Goal: Communication & Community: Answer question/provide support

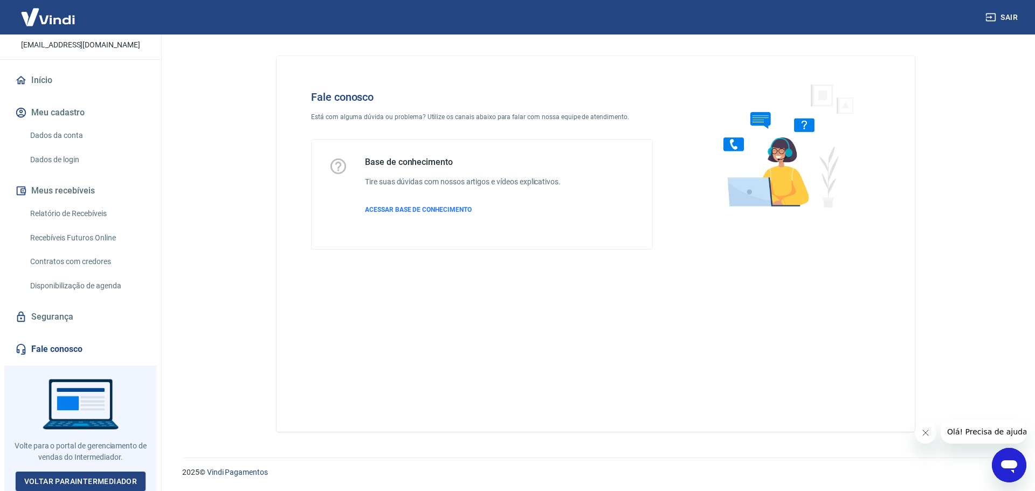
scroll to position [67, 0]
click at [66, 350] on link "Fale conosco" at bounding box center [80, 349] width 135 height 24
click at [68, 349] on link "Fale conosco" at bounding box center [80, 349] width 135 height 24
click at [402, 211] on span "ACESSAR BASE DE CONHECIMENTO" at bounding box center [418, 210] width 107 height 8
click at [1012, 463] on icon "Abrir janela de mensagens" at bounding box center [1009, 466] width 16 height 13
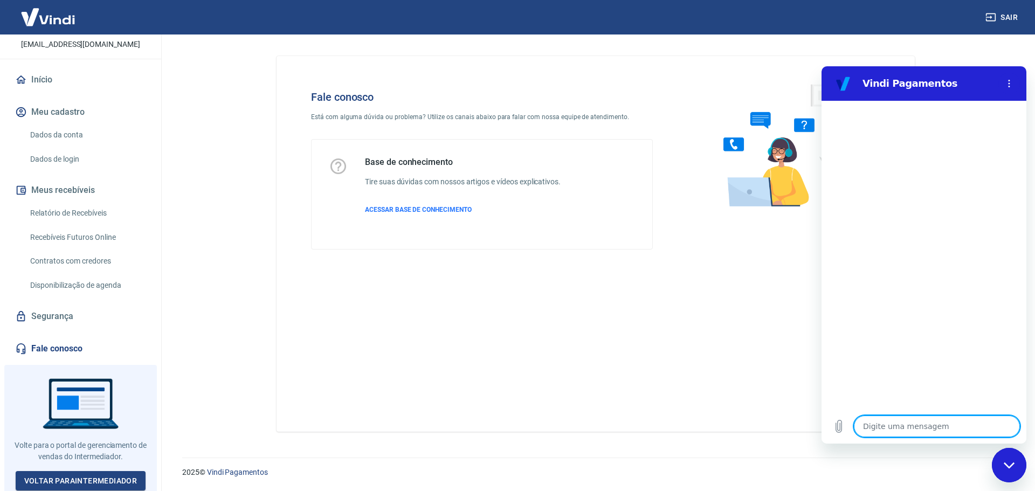
type textarea "O"
type textarea "x"
type textarea "Ol"
type textarea "x"
type textarea "Olá"
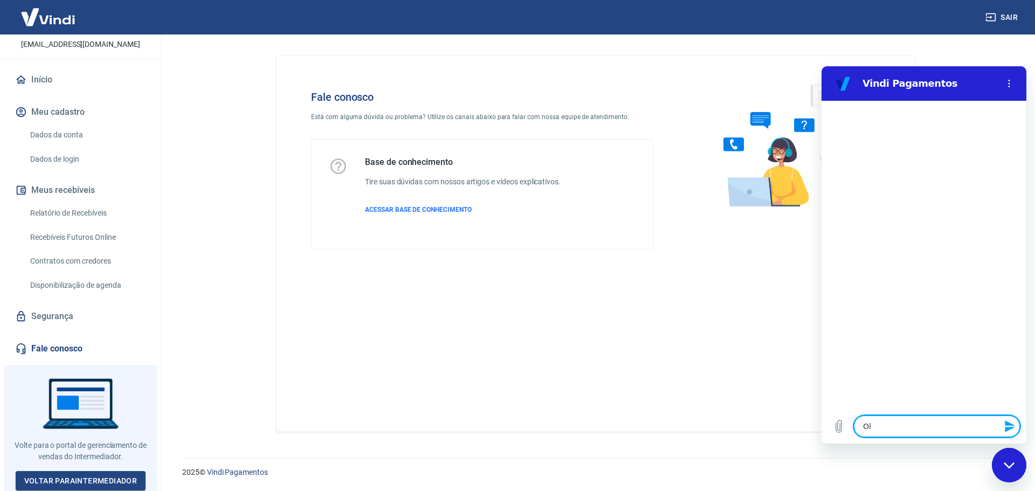
type textarea "x"
type textarea "Olá"
type textarea "x"
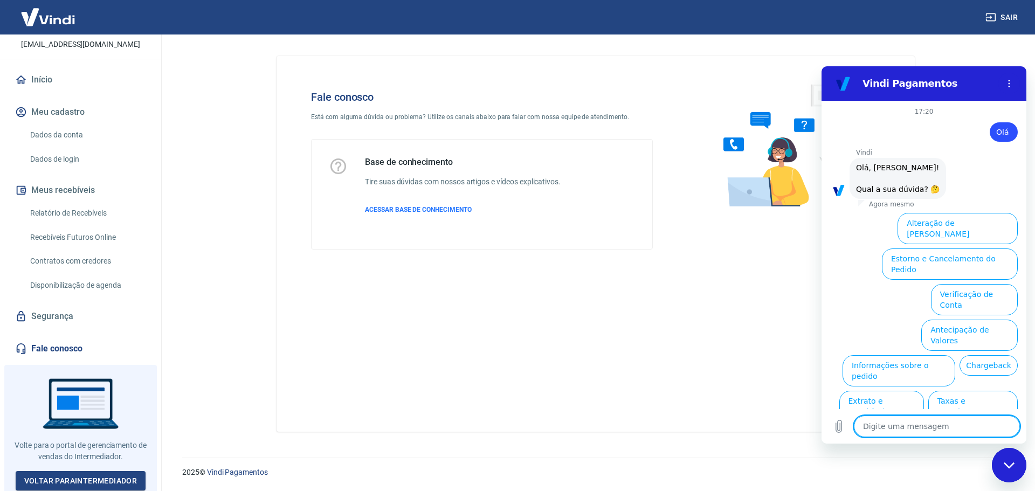
scroll to position [25, 0]
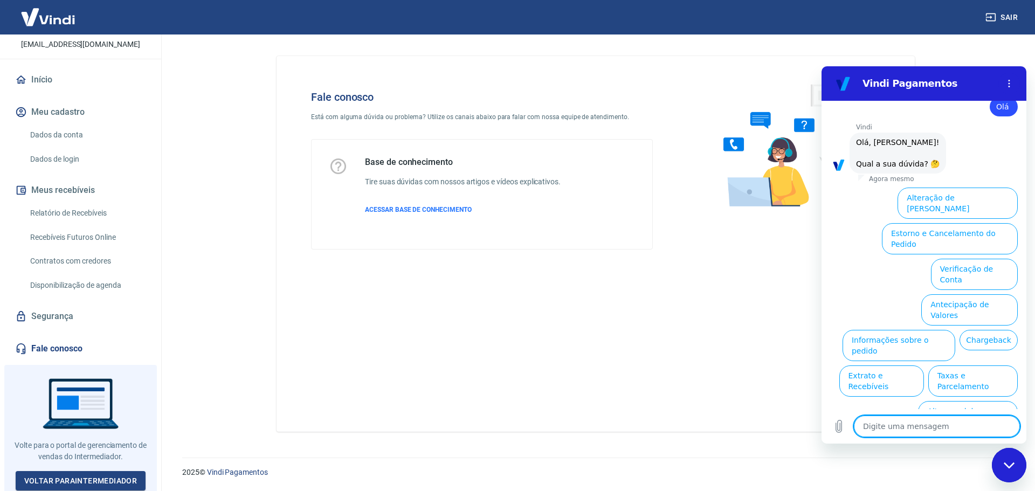
type textarea "x"
type textarea "f"
type textarea "x"
type textarea "fa"
type textarea "x"
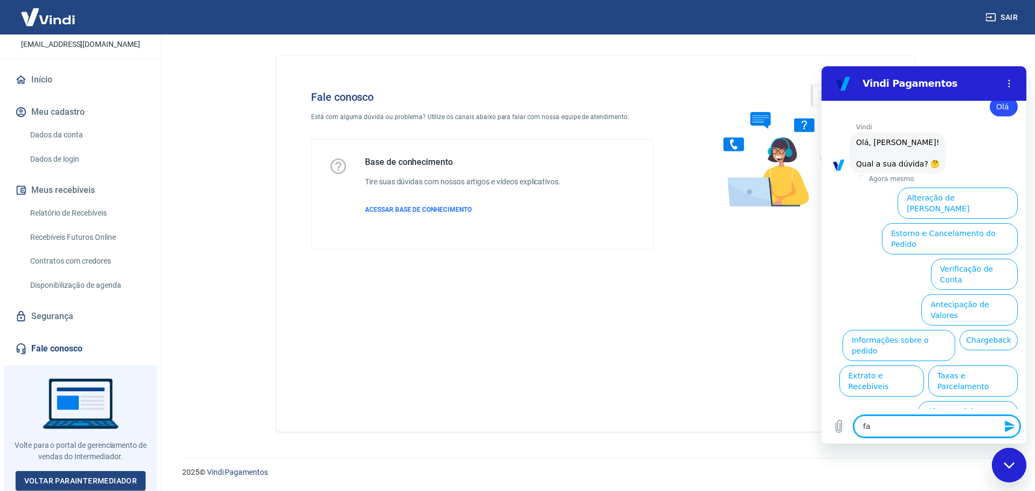
type textarea "fal"
type textarea "x"
type textarea "fala"
type textarea "x"
type textarea "falar"
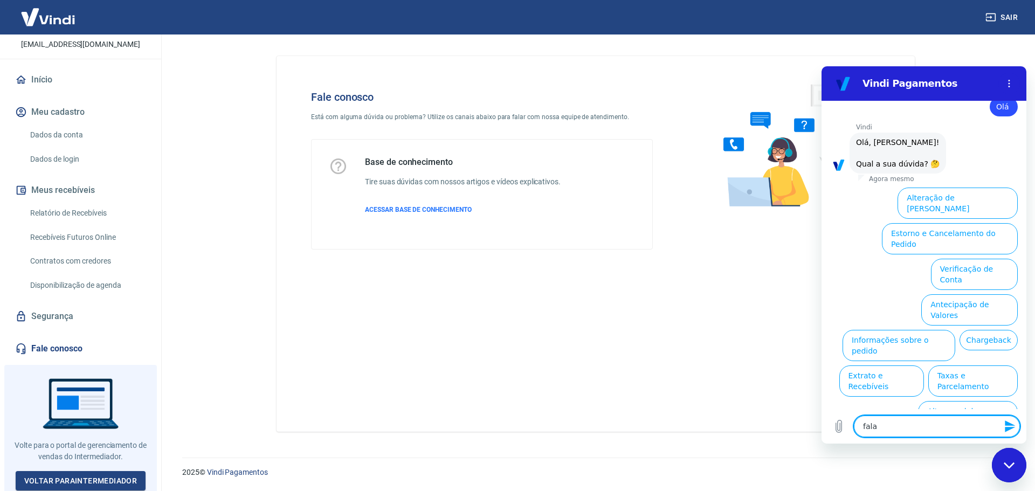
type textarea "x"
type textarea "falar"
type textarea "x"
type textarea "falar c"
type textarea "x"
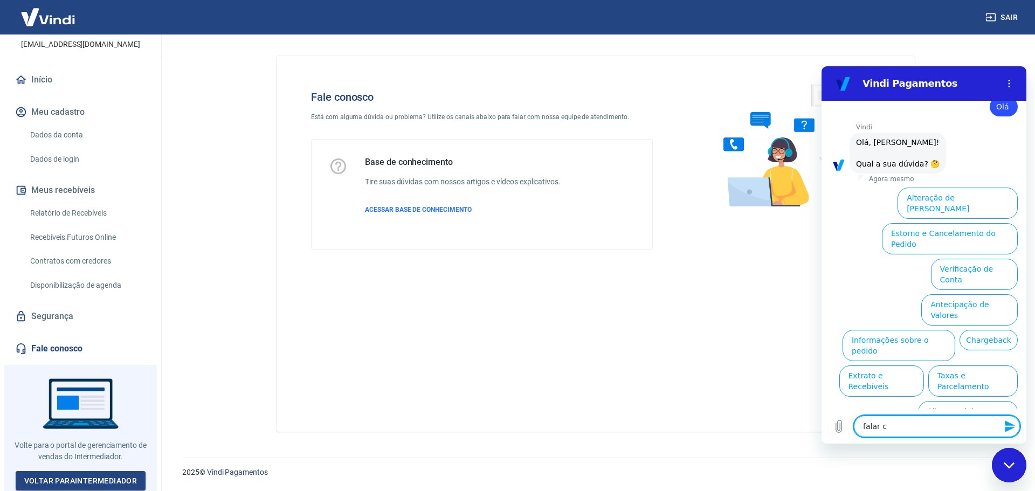
type textarea "falar co"
type textarea "x"
type textarea "falar com"
type textarea "x"
type textarea "falar com"
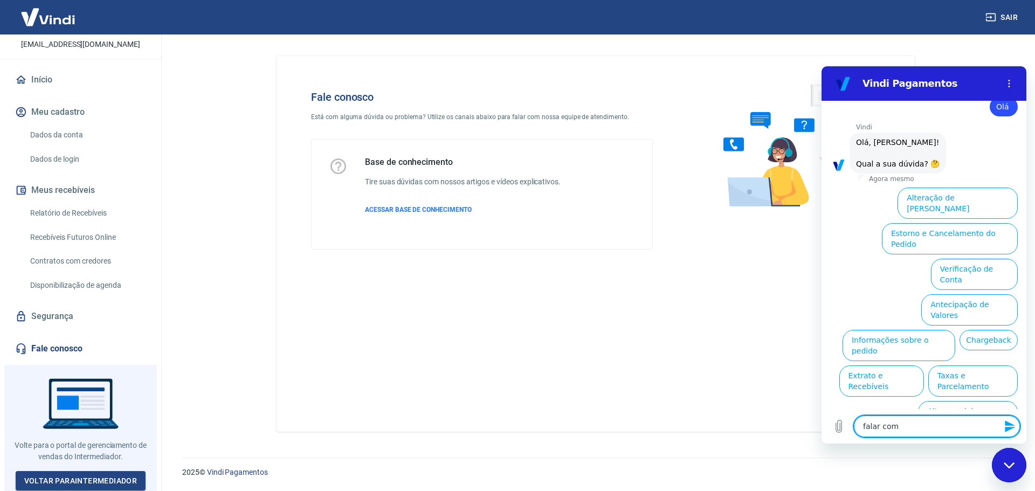
type textarea "x"
type textarea "falar com a"
type textarea "x"
type textarea "falar com at"
type textarea "x"
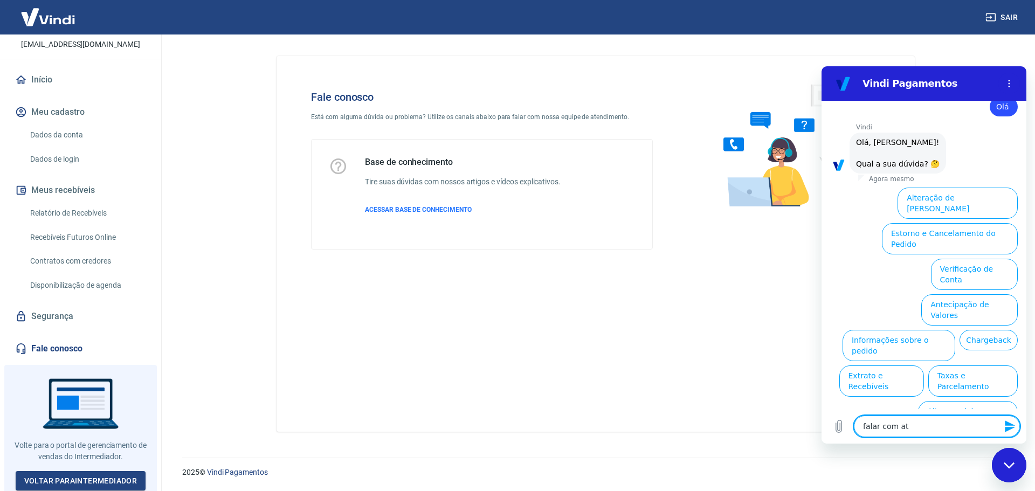
type textarea "falar com ate"
type textarea "x"
type textarea "falar com aten"
type textarea "x"
type textarea "falar com atend"
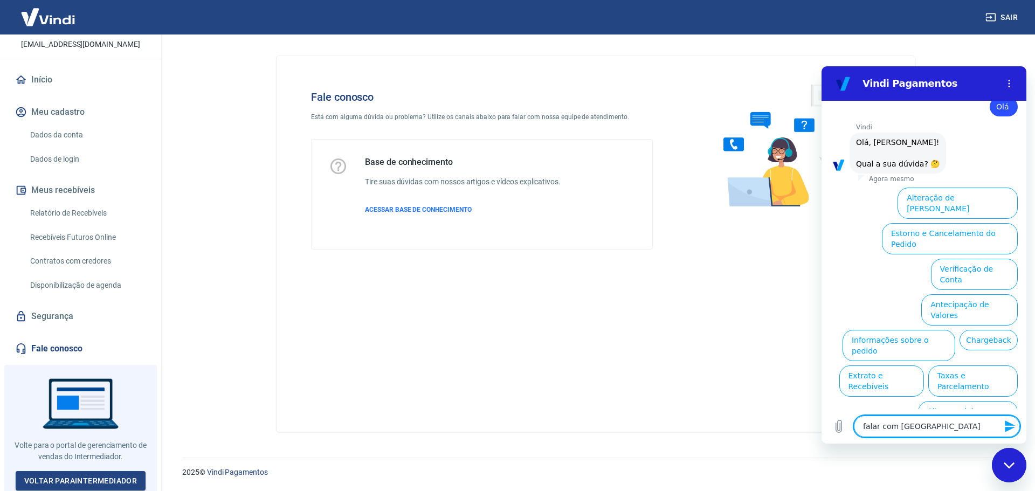
type textarea "x"
type textarea "falar com atende"
type textarea "x"
type textarea "falar com atenden"
type textarea "x"
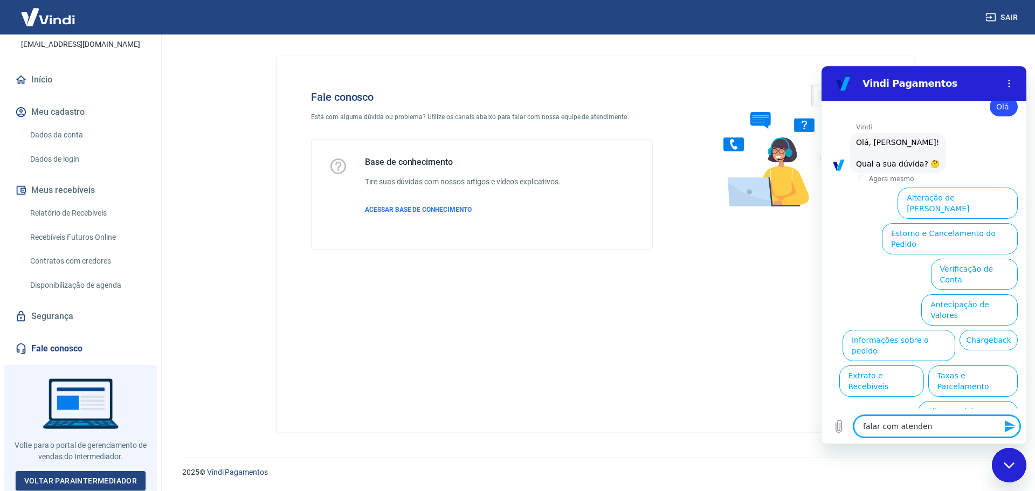
type textarea "falar com atendent"
type textarea "x"
type textarea "falar com atendente"
type textarea "x"
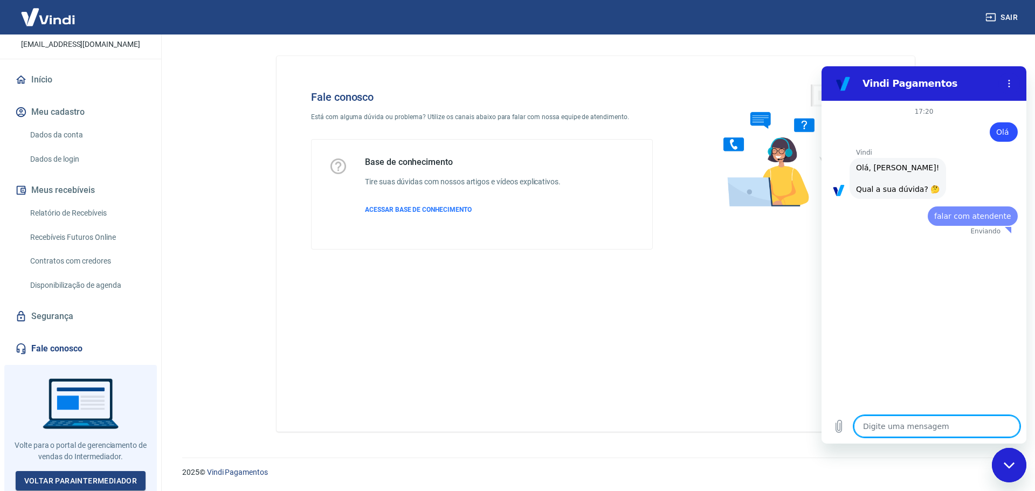
scroll to position [0, 0]
type textarea "x"
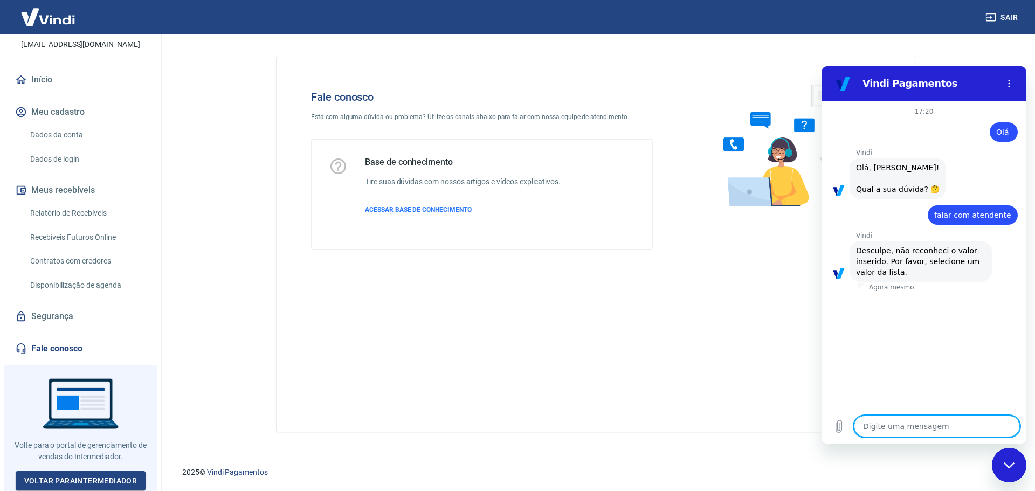
type textarea "f"
type textarea "x"
type textarea "fa"
type textarea "x"
type textarea "fal"
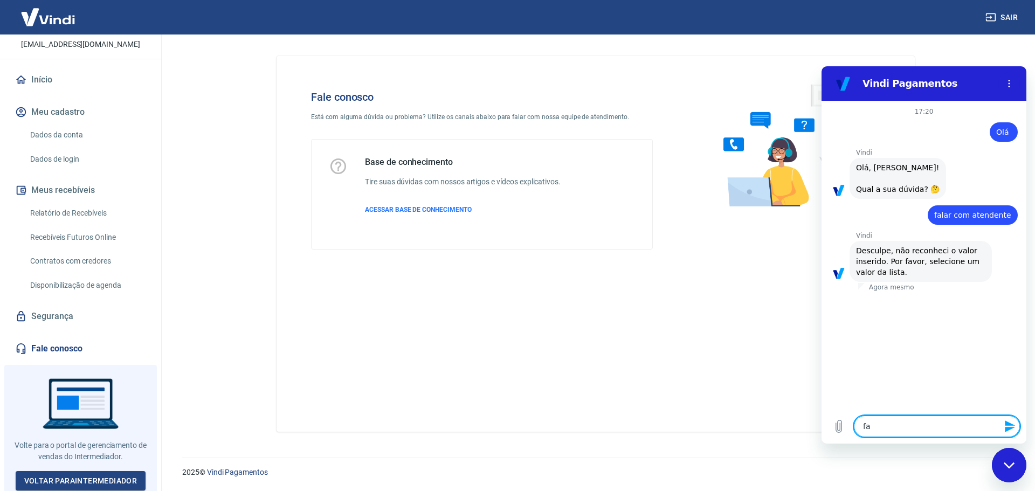
type textarea "x"
type textarea "fala"
type textarea "x"
type textarea "falar"
type textarea "x"
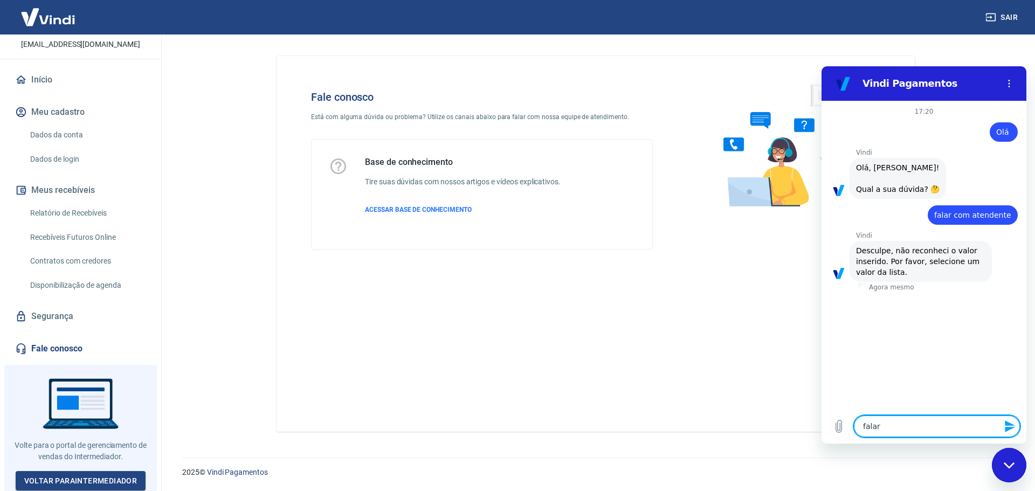
type textarea "falar"
type textarea "x"
type textarea "falar c"
type textarea "x"
type textarea "falar co"
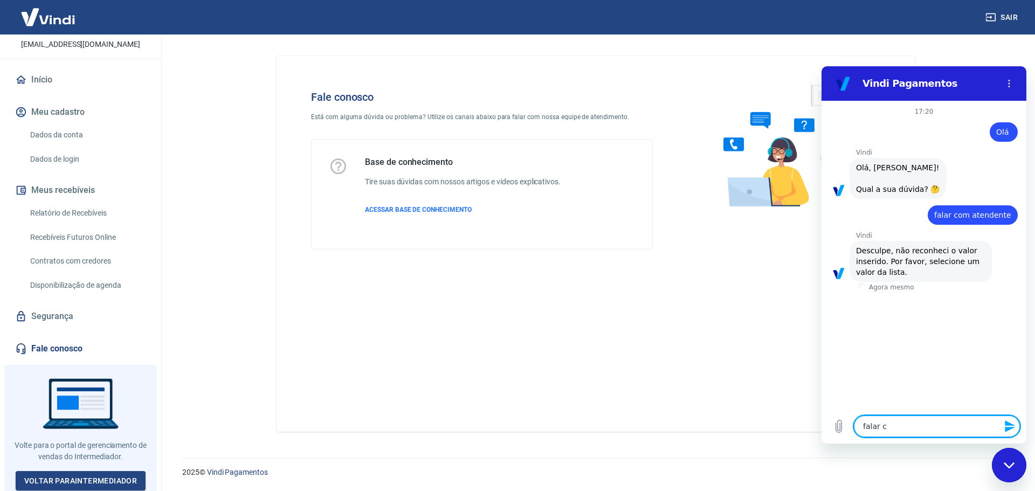
type textarea "x"
type textarea "falar com"
type textarea "x"
type textarea "falar com"
type textarea "x"
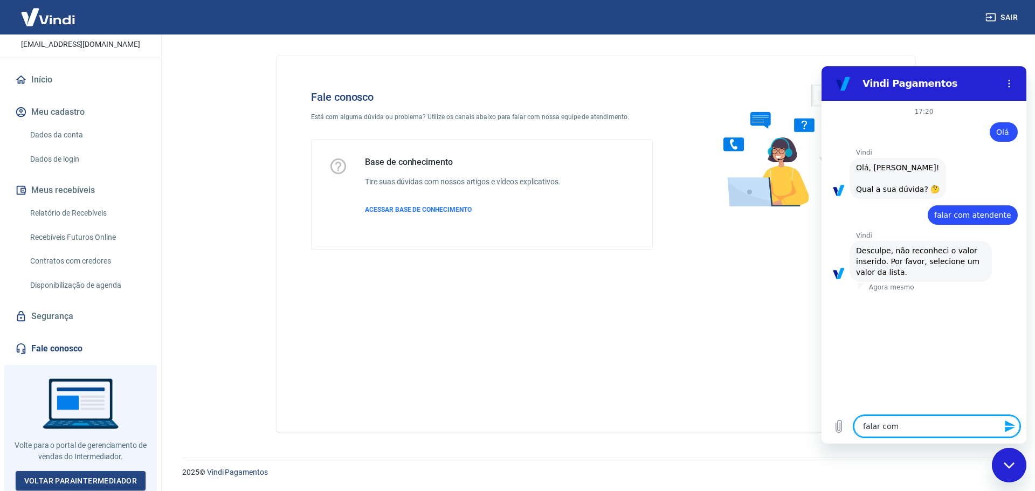
type textarea "falar com a"
type textarea "x"
type textarea "falar com at"
type textarea "x"
type textarea "falar com ate"
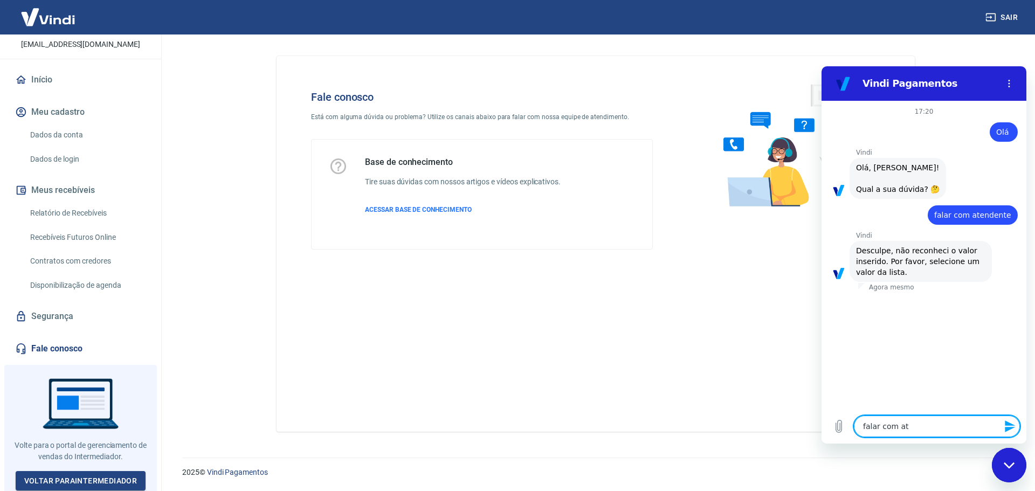
type textarea "x"
type textarea "falar com aten"
type textarea "x"
type textarea "falar com atend"
type textarea "x"
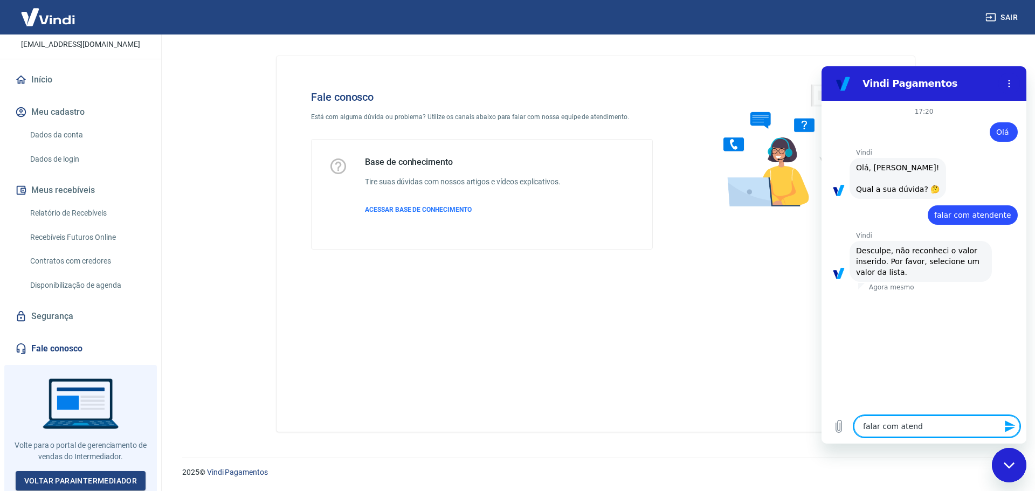
type textarea "falar com atende"
type textarea "x"
type textarea "falar com atenden"
type textarea "x"
type textarea "falar com atendent"
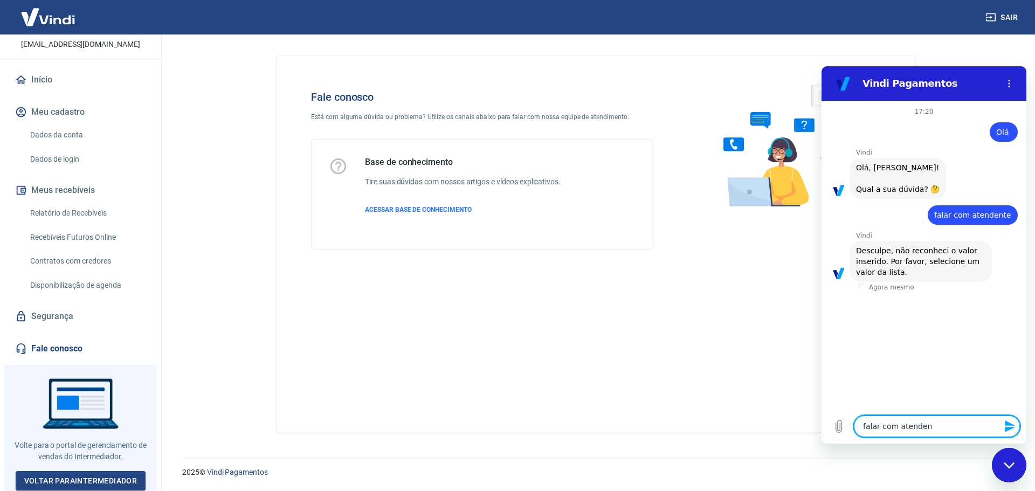
type textarea "x"
type textarea "falar com atendente"
type textarea "x"
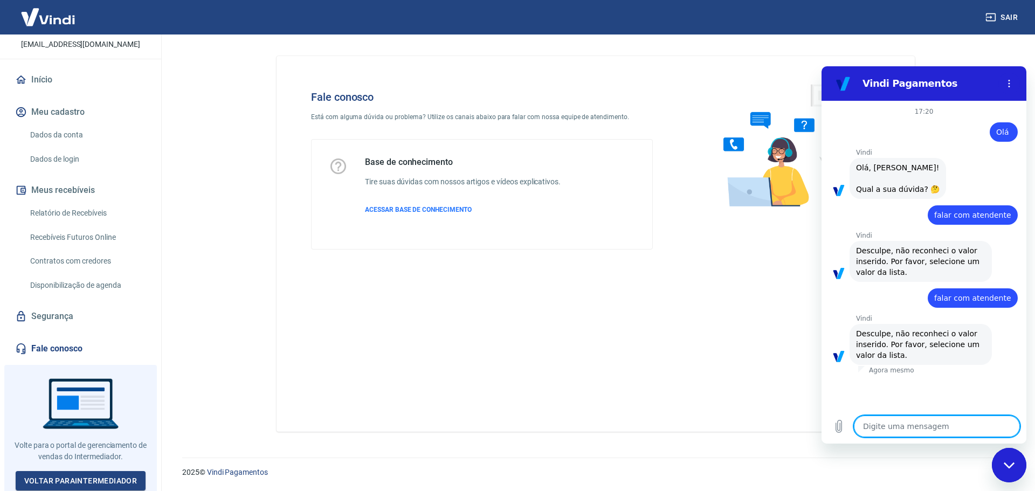
type textarea "O"
type textarea "x"
type textarea "Ol"
type textarea "x"
type textarea "Olá"
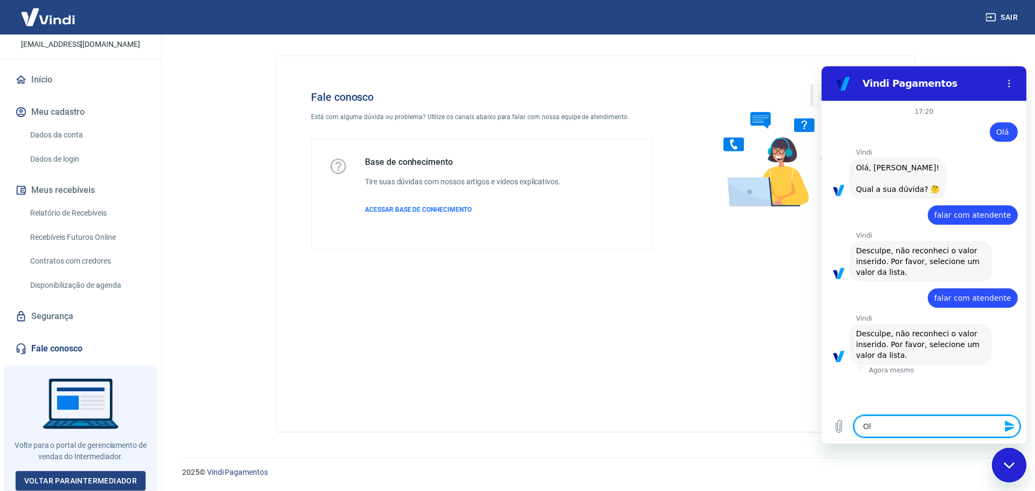
type textarea "x"
type textarea "Olá"
type textarea "x"
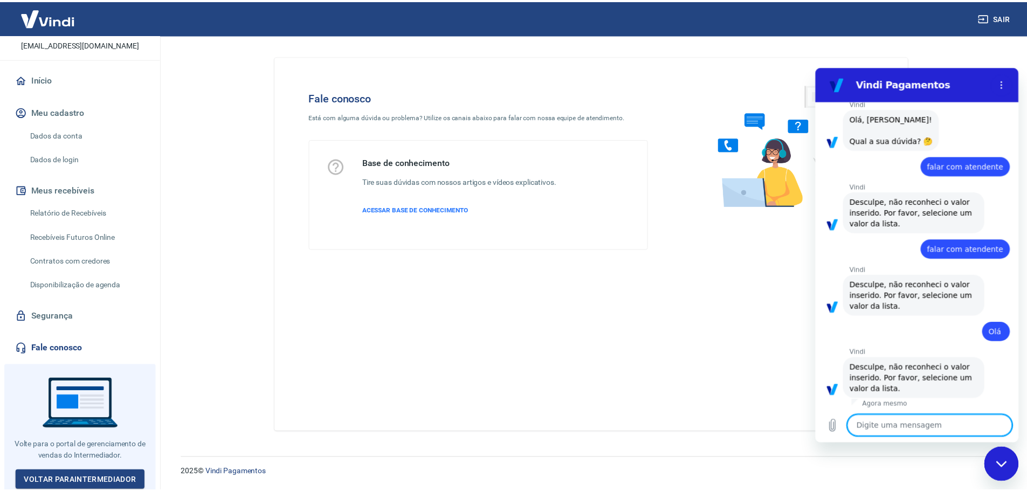
scroll to position [51, 0]
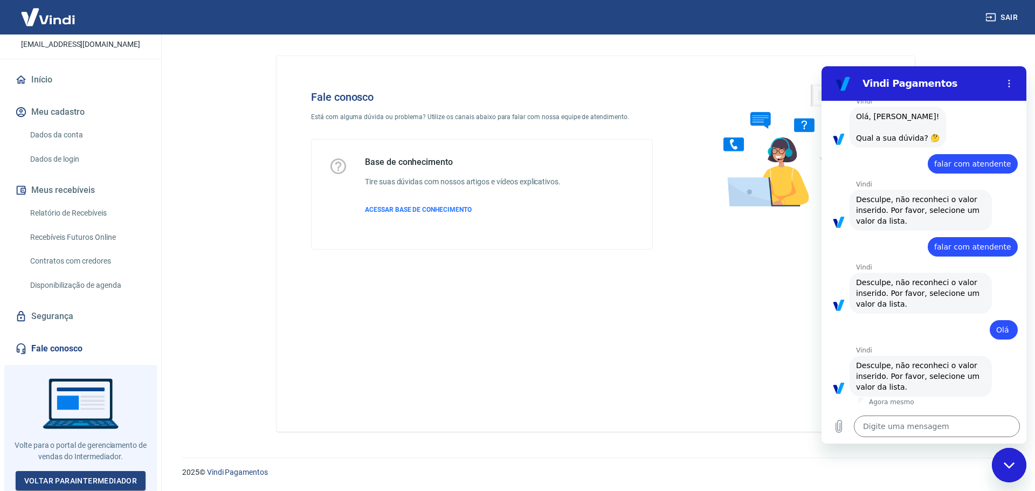
click at [45, 15] on img at bounding box center [48, 17] width 70 height 33
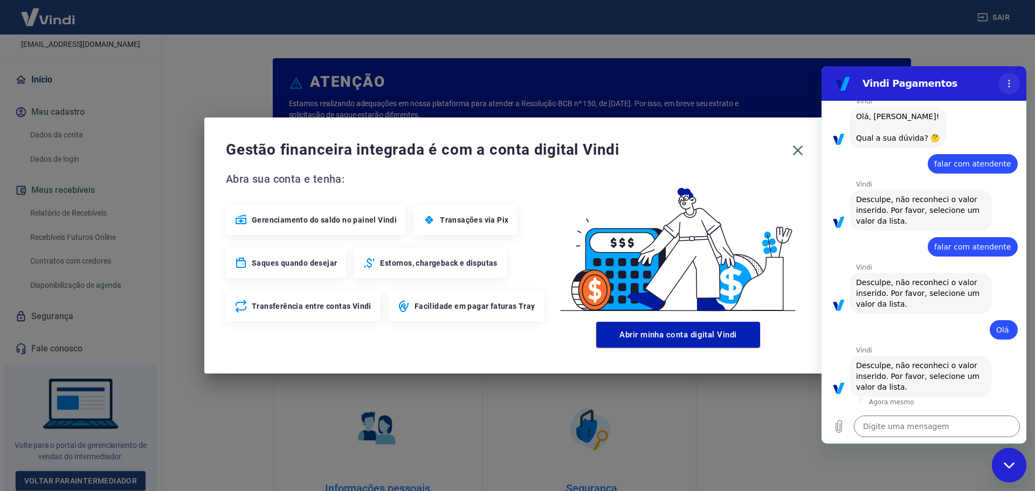
click at [1005, 82] on icon "Menu de opções" at bounding box center [1009, 83] width 9 height 9
click at [970, 50] on div "Gestão financeira integrada é com a conta digital Vindi Abra sua conta e tenha:…" at bounding box center [517, 245] width 1035 height 491
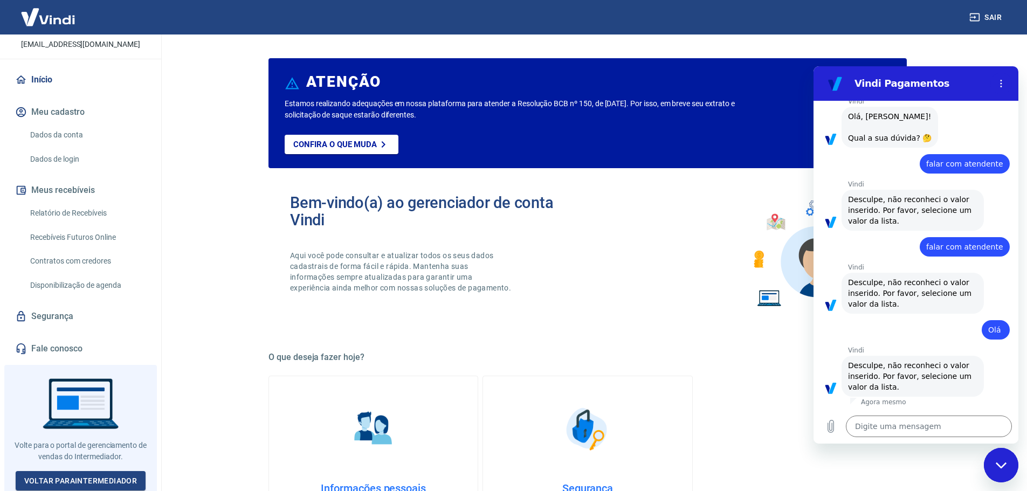
click at [971, 43] on main "ATENÇÃO Estamos realizando adequações em nossa plataforma para atender a Resolu…" at bounding box center [587, 262] width 862 height 456
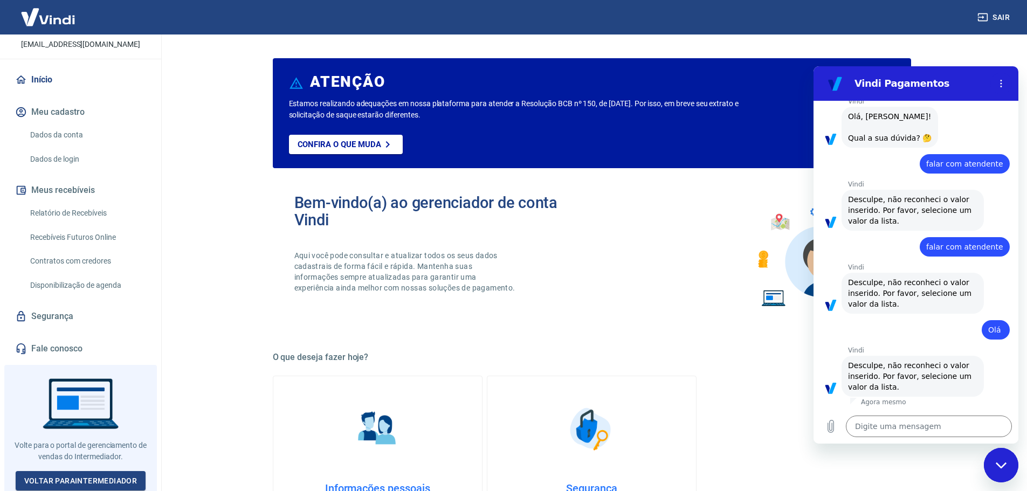
click at [816, 51] on div "ATENÇÃO Estamos realizando adequações em nossa plataforma para atender a Resolu…" at bounding box center [592, 469] width 664 height 871
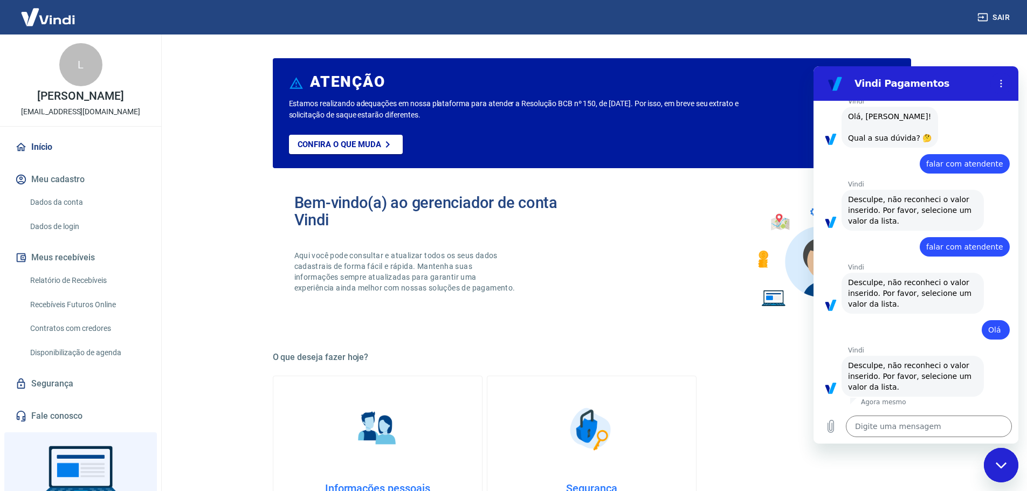
click at [57, 15] on img at bounding box center [48, 17] width 70 height 33
click at [1002, 82] on icon "Menu de opções" at bounding box center [1000, 83] width 9 height 9
drag, startPoint x: 957, startPoint y: 43, endPoint x: 950, endPoint y: 51, distance: 11.1
click at [957, 42] on main "ATENÇÃO Estamos realizando adequações em nossa plataforma para atender a Resolu…" at bounding box center [591, 262] width 870 height 456
click at [1003, 466] on icon "Fechar janela de mensagens" at bounding box center [1000, 465] width 11 height 6
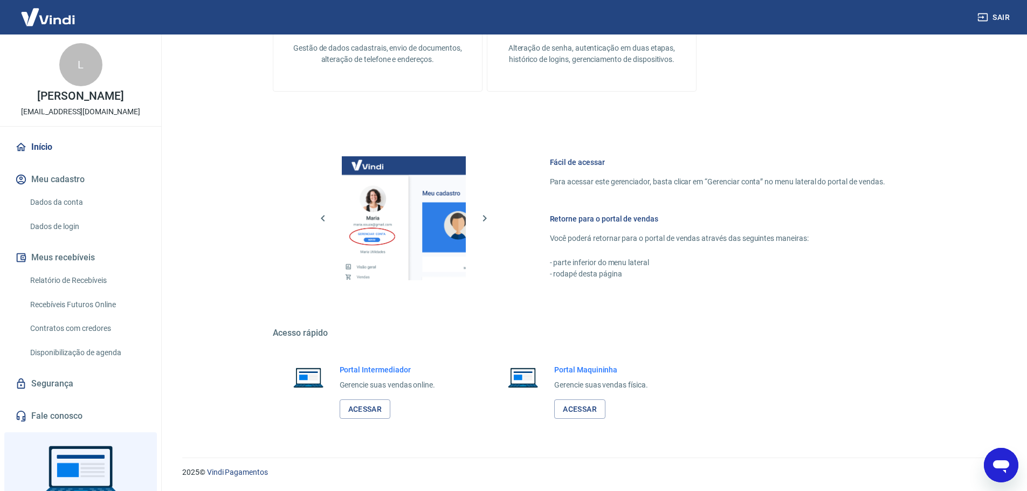
click at [38, 144] on link "Início" at bounding box center [80, 147] width 135 height 24
click at [43, 149] on link "Início" at bounding box center [80, 147] width 135 height 24
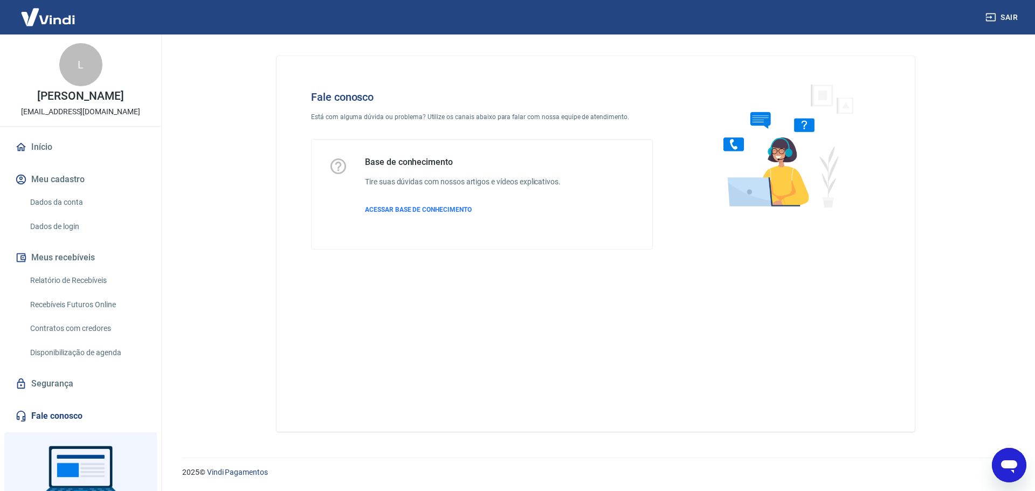
type textarea "x"
click at [54, 412] on link "Fale conosco" at bounding box center [80, 416] width 135 height 24
click at [53, 418] on link "Fale conosco" at bounding box center [80, 416] width 135 height 24
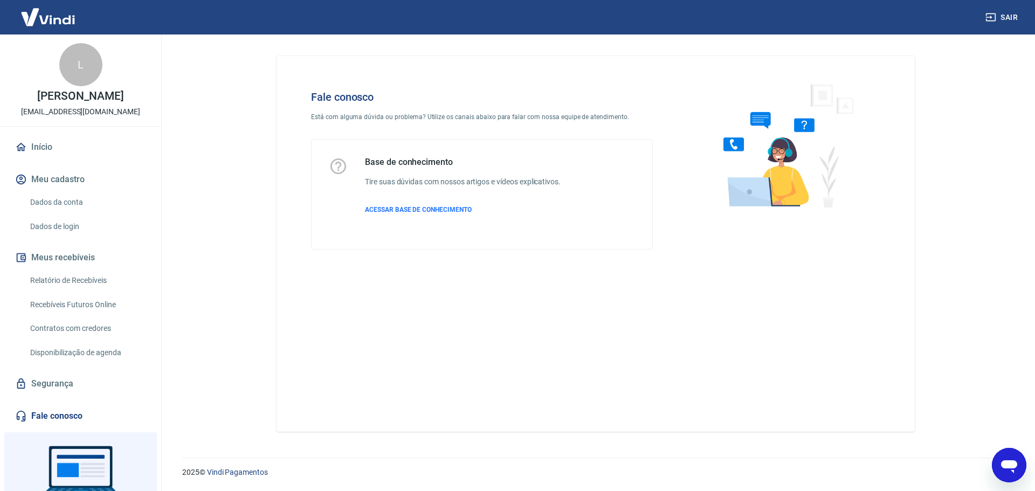
click at [53, 418] on link "Fale conosco" at bounding box center [80, 416] width 135 height 24
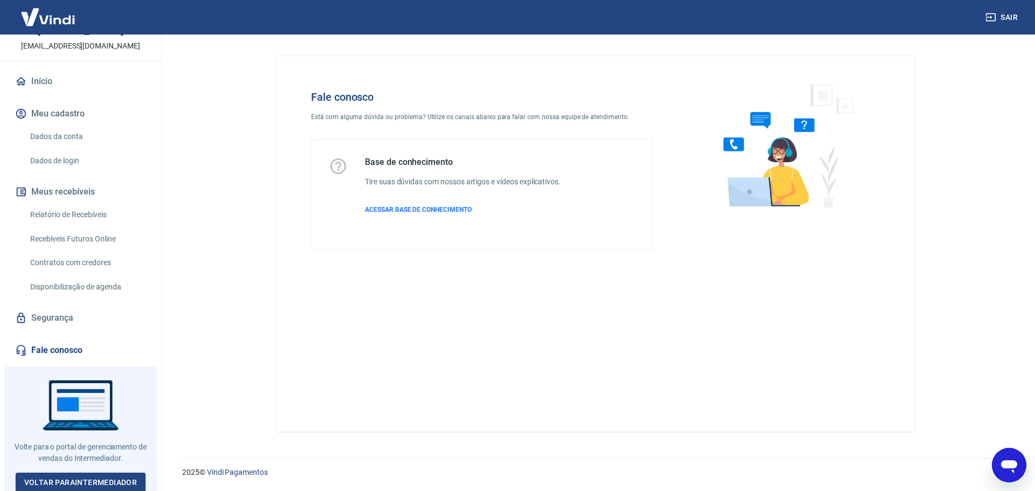
scroll to position [67, 0]
click at [59, 361] on div "L [PERSON_NAME] [EMAIL_ADDRESS][DOMAIN_NAME] Início Meu cadastro Dados da conta…" at bounding box center [80, 195] width 161 height 456
click at [988, 458] on div "2025 © Vindi Pagamentos" at bounding box center [595, 468] width 853 height 46
click at [1007, 462] on icon "Abrir janela de mensagens" at bounding box center [1009, 466] width 16 height 13
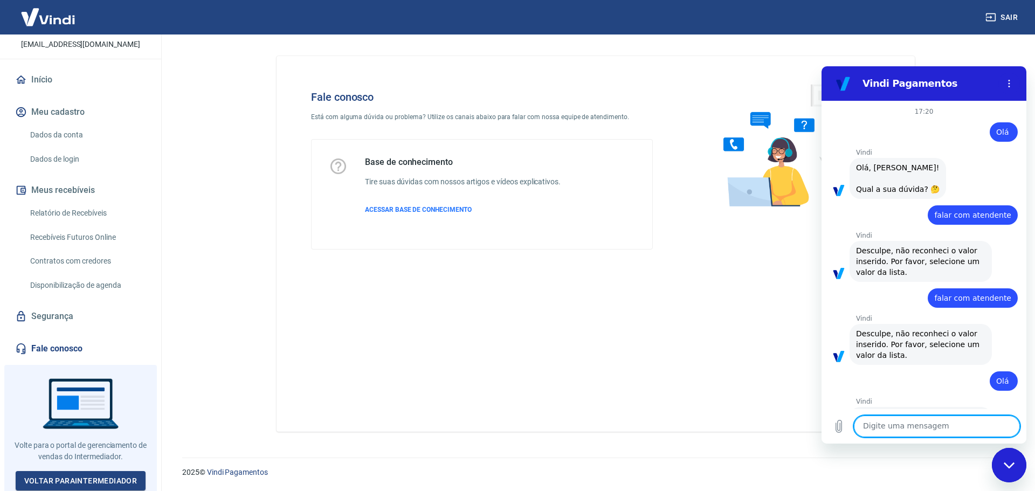
scroll to position [51, 0]
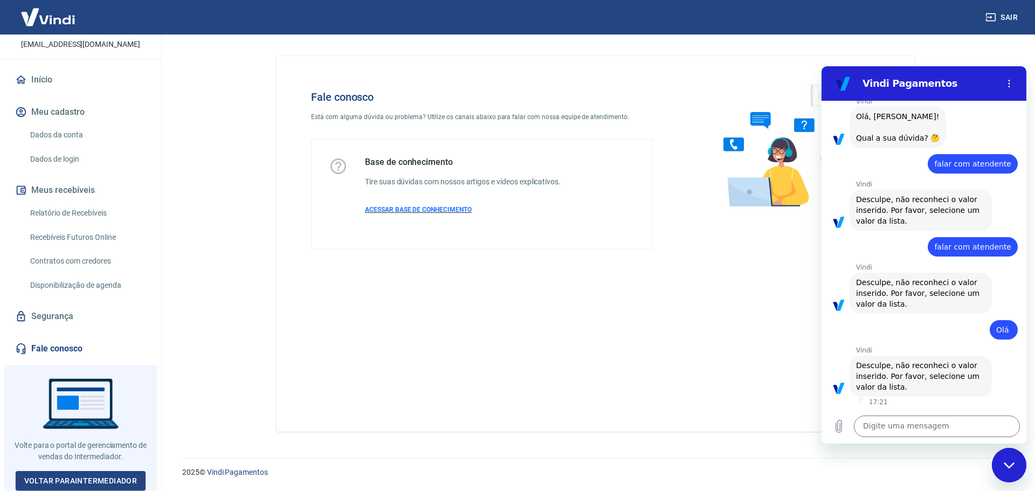
click at [420, 207] on span "ACESSAR BASE DE CONHECIMENTO" at bounding box center [418, 210] width 107 height 8
click at [901, 423] on textarea at bounding box center [937, 427] width 166 height 22
type textarea "BOA TARDE"
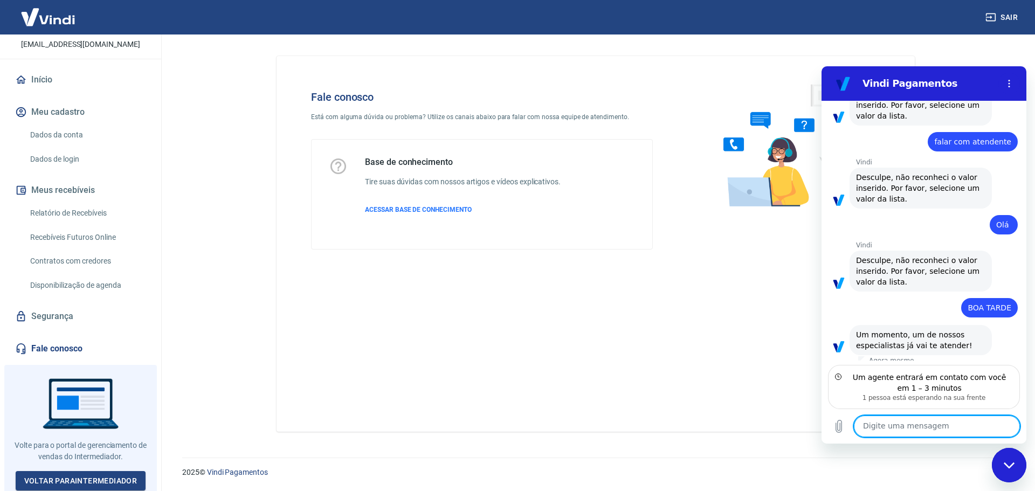
scroll to position [163, 0]
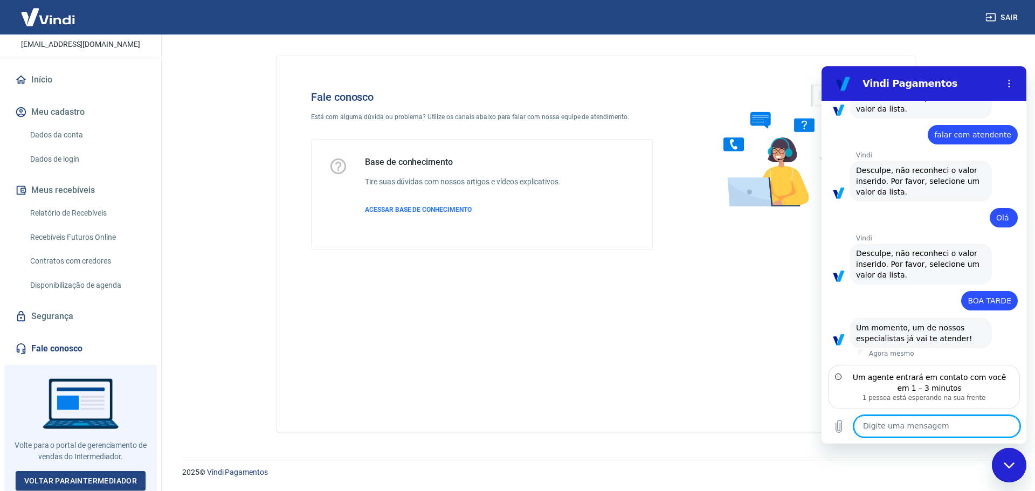
click at [914, 434] on textarea at bounding box center [937, 427] width 166 height 22
click at [839, 430] on icon "Carregar arquivo" at bounding box center [839, 426] width 6 height 12
click at [915, 428] on textarea at bounding box center [937, 427] width 166 height 22
click at [889, 421] on textarea at bounding box center [937, 427] width 166 height 22
type textarea "."
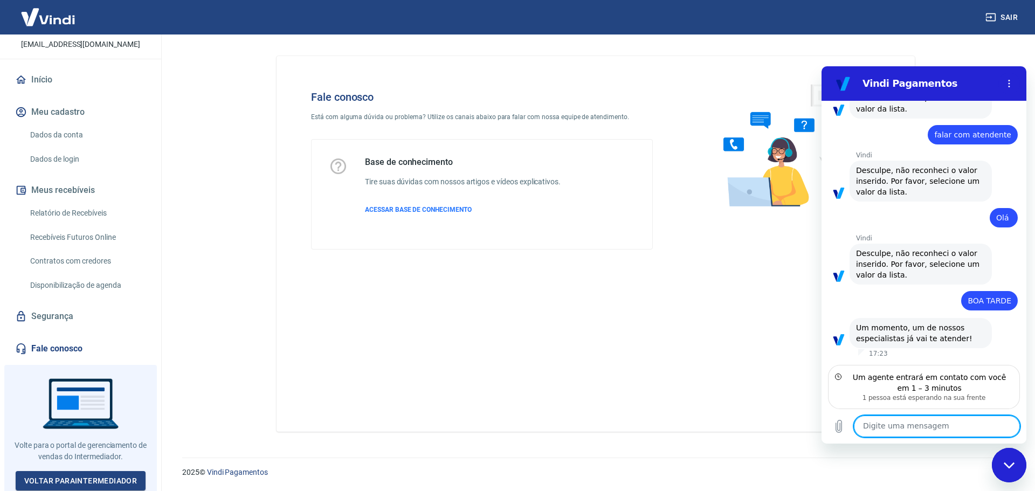
click at [915, 424] on textarea at bounding box center [937, 427] width 166 height 22
type textarea "Olá??"
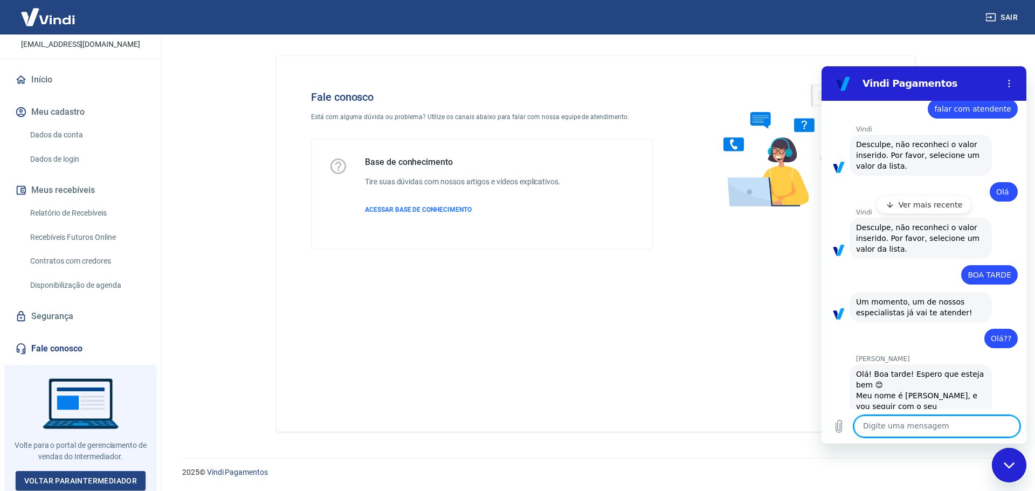
scroll to position [230, 0]
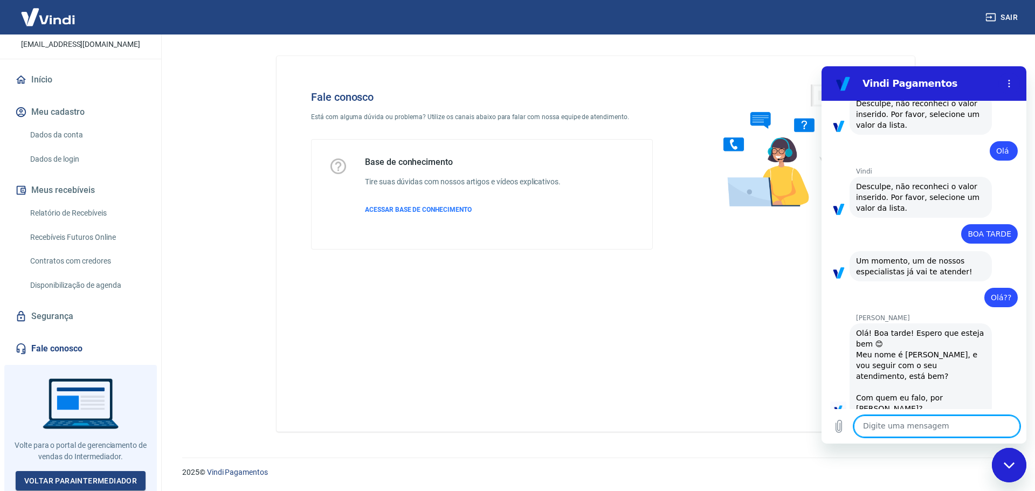
click at [937, 422] on textarea at bounding box center [937, 427] width 166 height 22
type textarea "T"
type textarea "Boa tarde [PERSON_NAME] me chamo thainá"
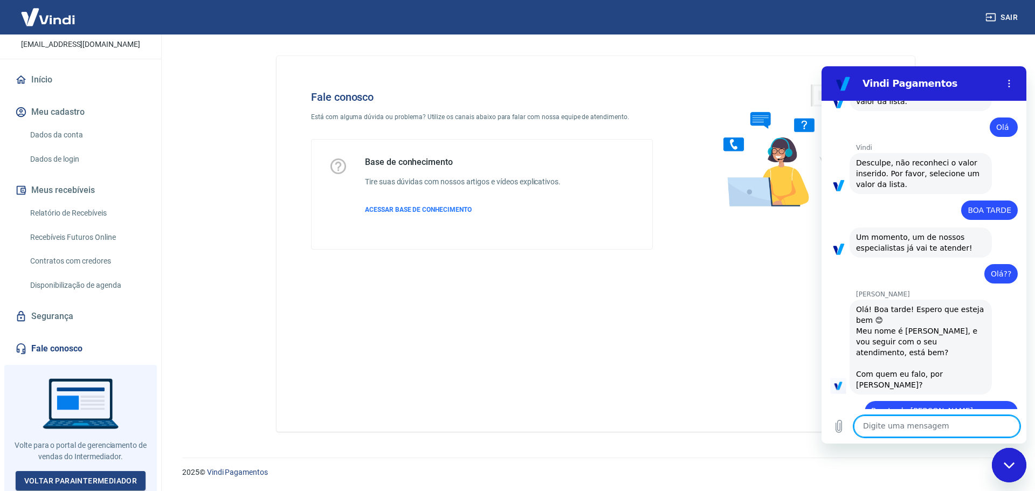
scroll to position [256, 0]
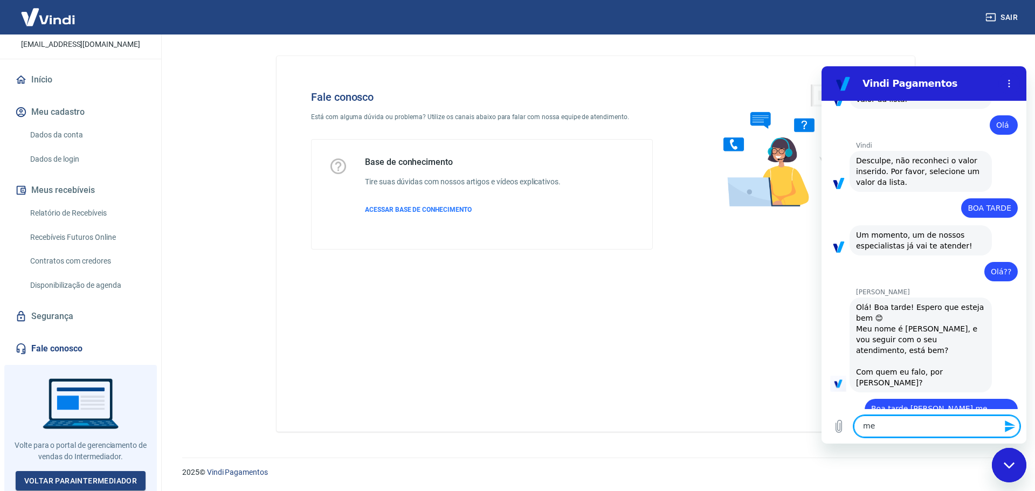
type textarea "m"
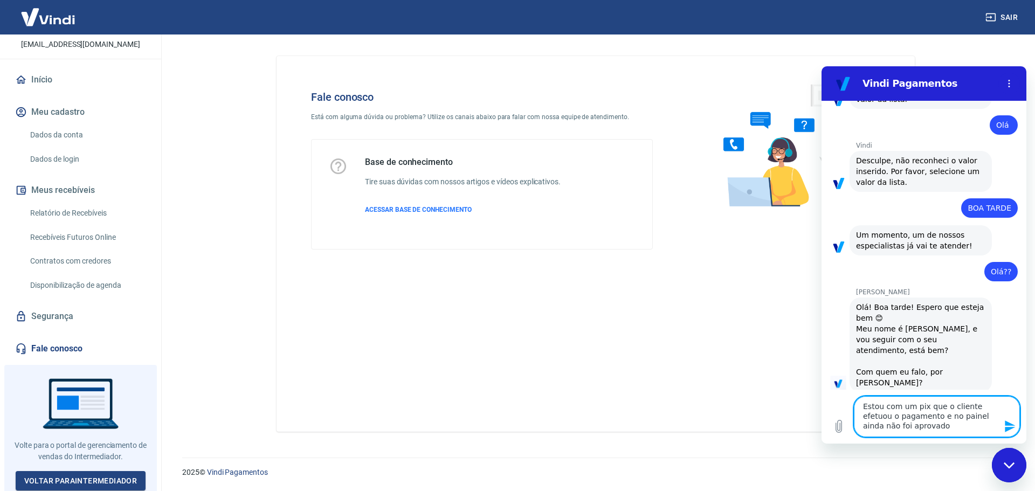
type textarea "Estou com um pix que o cliente efetuou o pagamento e no painel ainda não foi ap…"
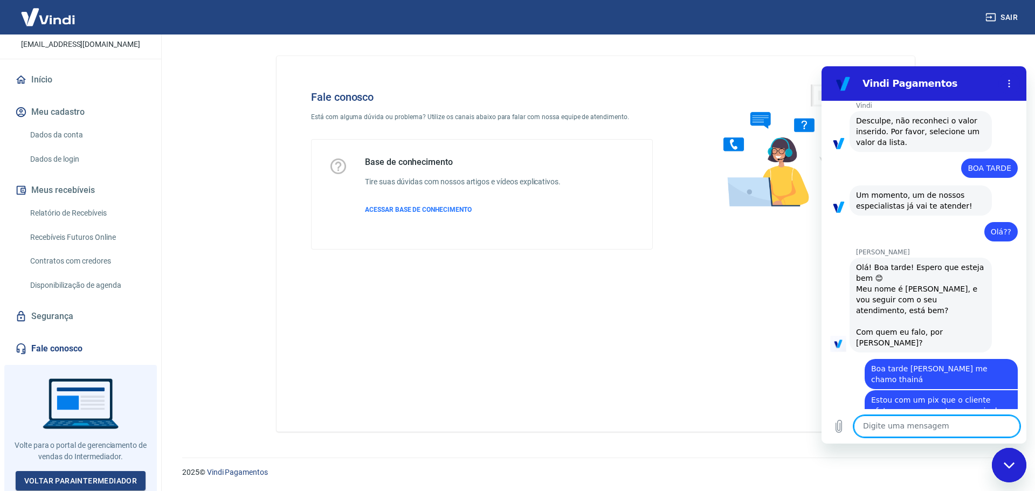
scroll to position [298, 0]
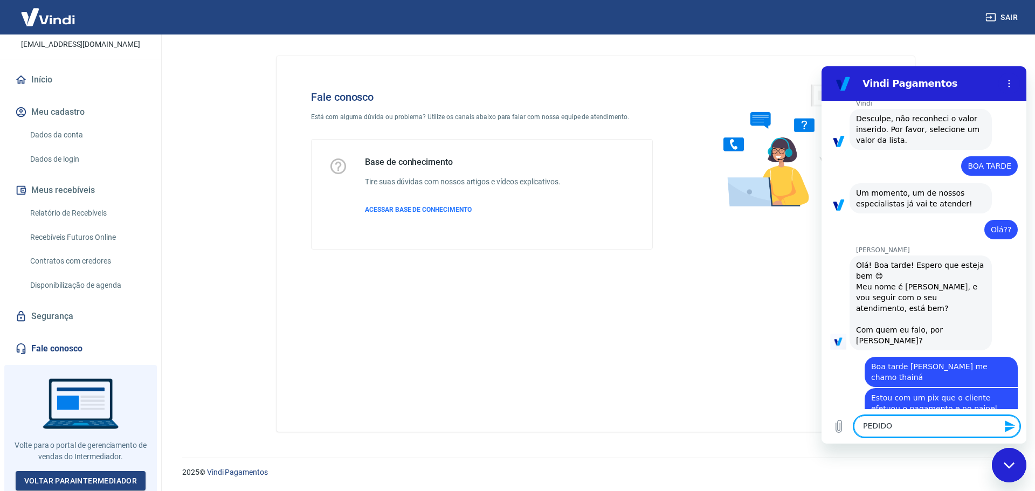
paste textarea "1355979"
type textarea "PEDIDO 1355979"
click at [1010, 425] on icon "Enviar mensagem" at bounding box center [1010, 426] width 10 height 12
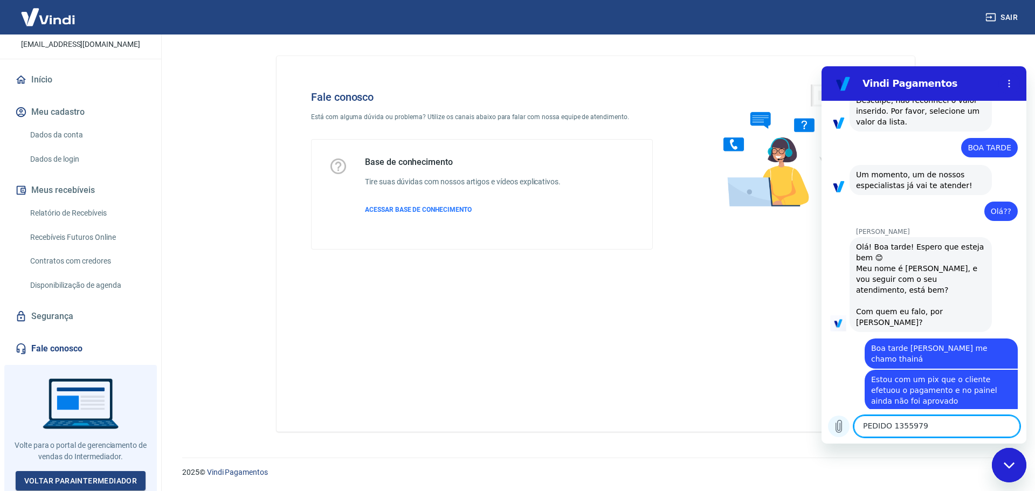
scroll to position [319, 0]
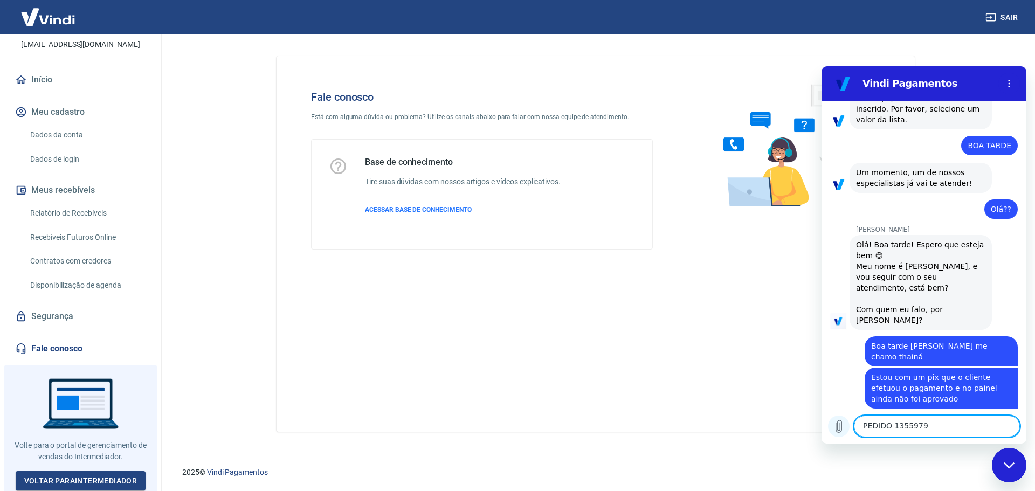
click at [844, 422] on icon "Carregar arquivo" at bounding box center [838, 426] width 13 height 13
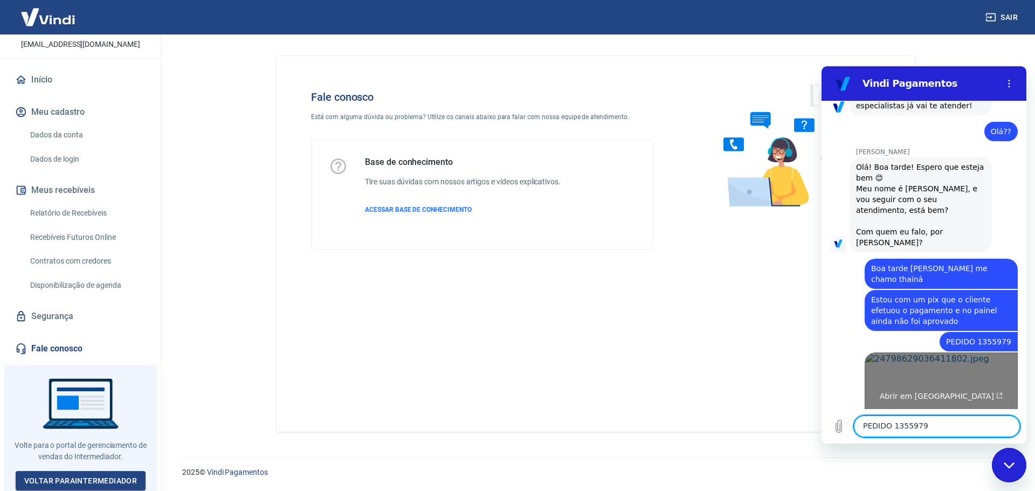
scroll to position [398, 0]
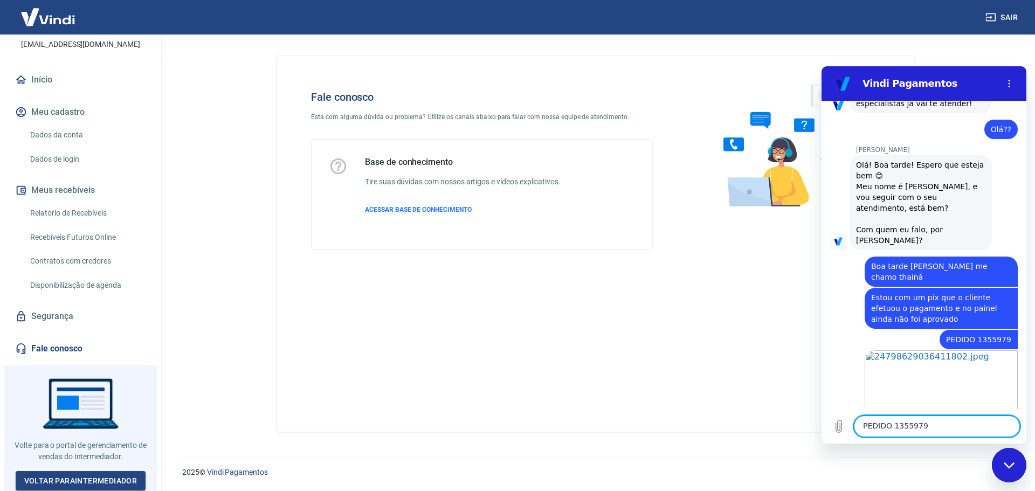
click at [944, 432] on textarea "PEDIDO 1355979" at bounding box center [937, 427] width 166 height 22
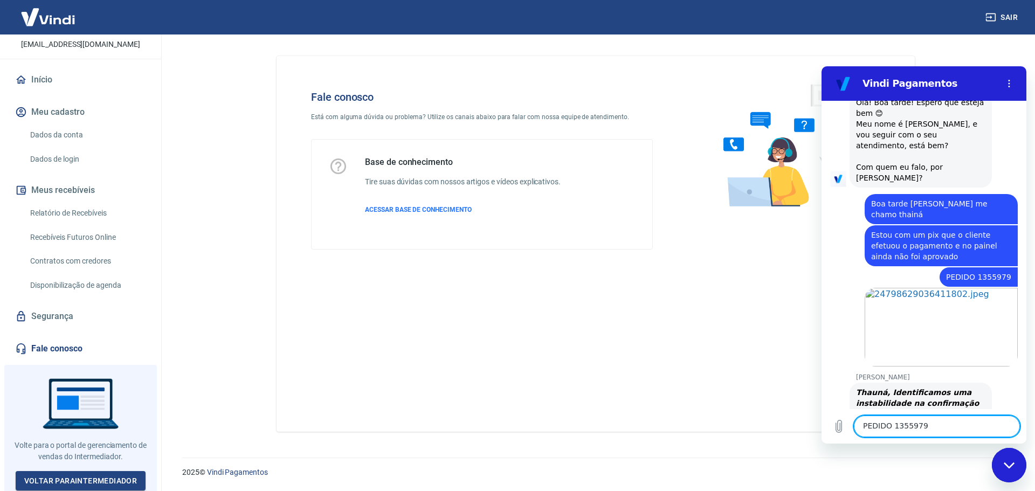
scroll to position [596, 0]
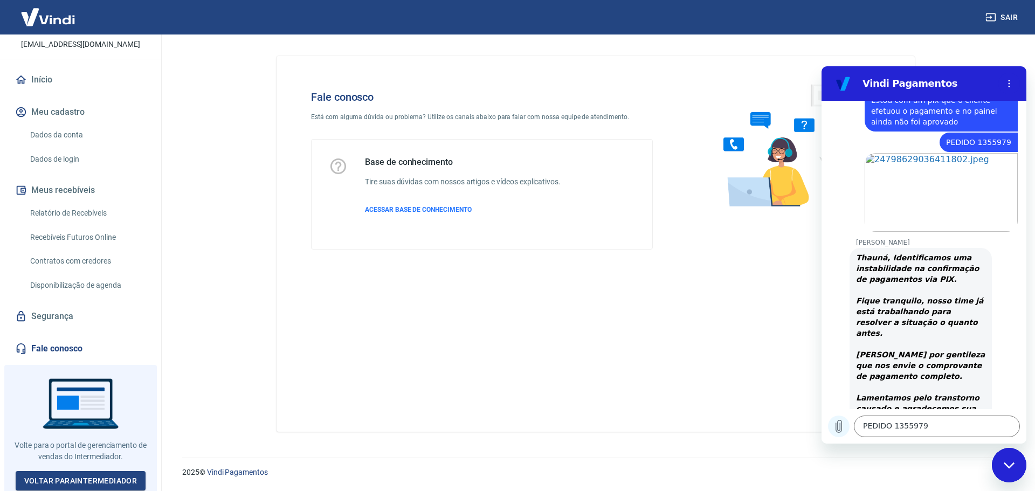
click at [837, 432] on icon "Carregar arquivo" at bounding box center [839, 426] width 6 height 12
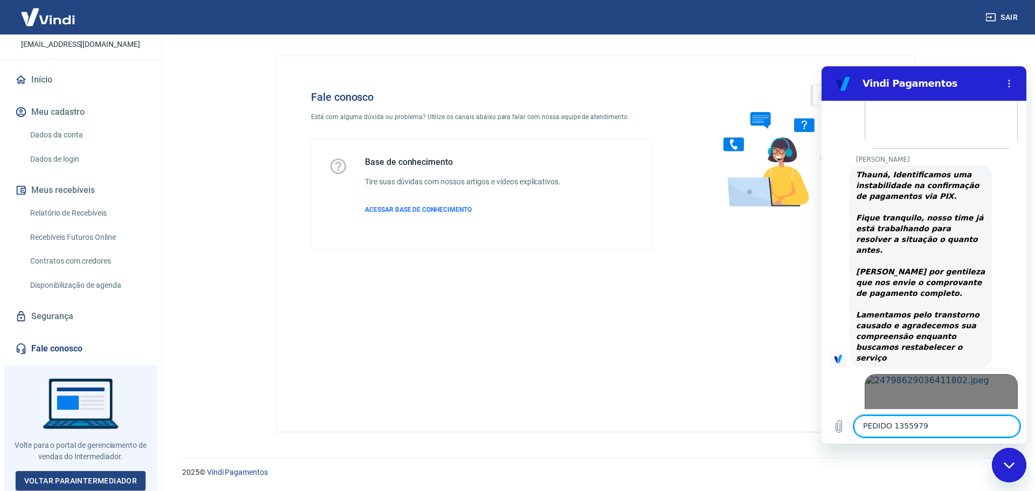
scroll to position [681, 0]
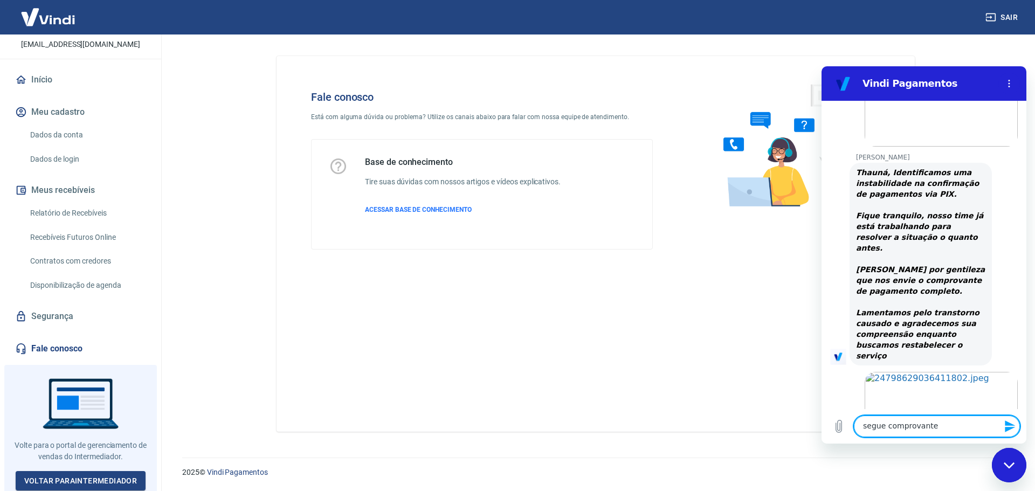
type textarea "segue comprovante"
click at [1006, 426] on icon "Enviar mensagem" at bounding box center [1010, 426] width 13 height 13
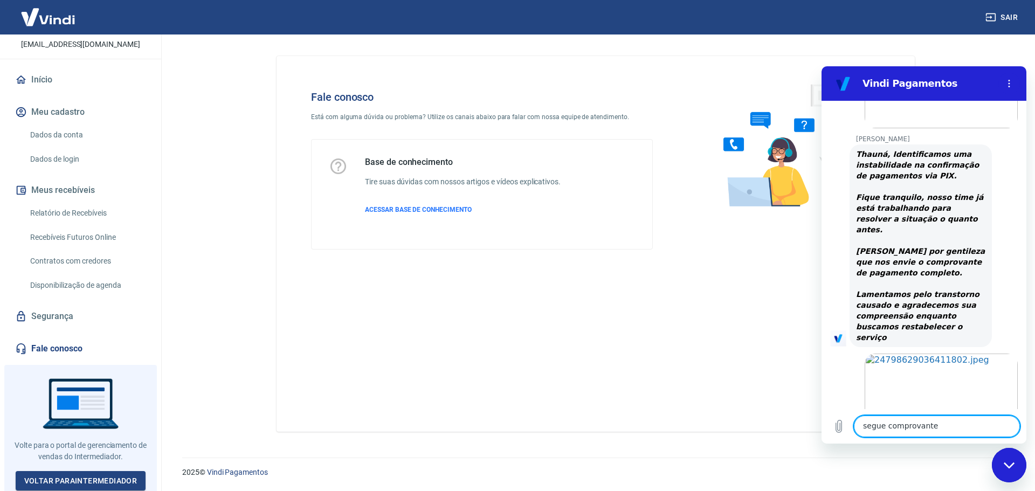
scroll to position [701, 0]
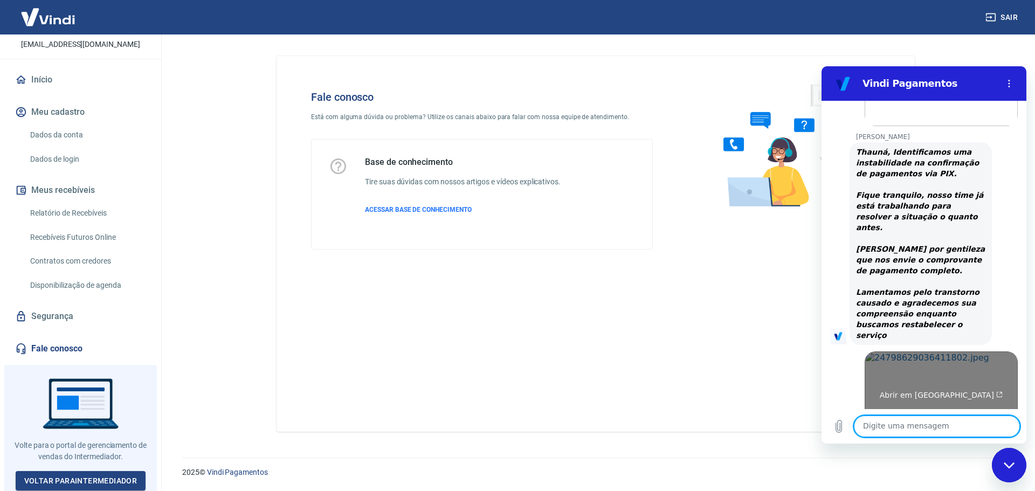
paste textarea "Pedido #1355979"
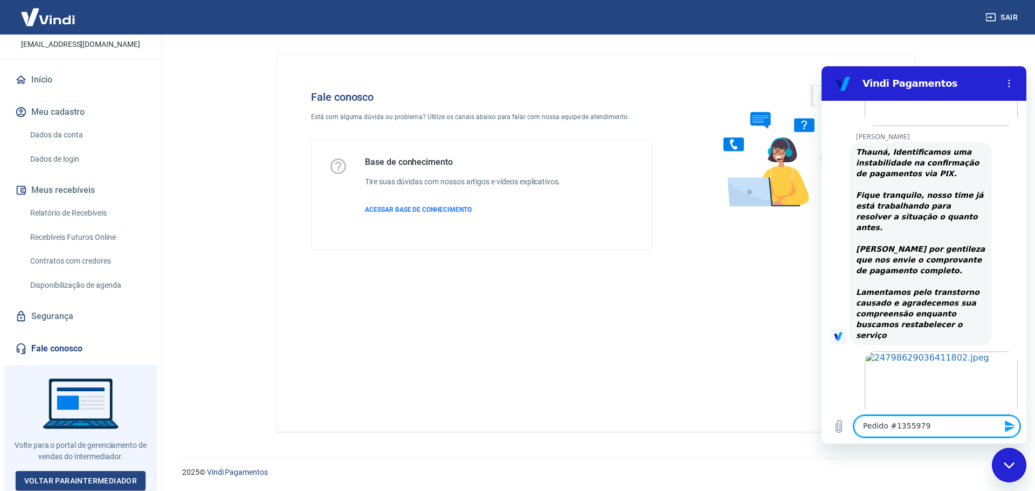
type textarea "Pedido #1355979"
click at [1006, 419] on button "Enviar mensagem" at bounding box center [1009, 427] width 22 height 22
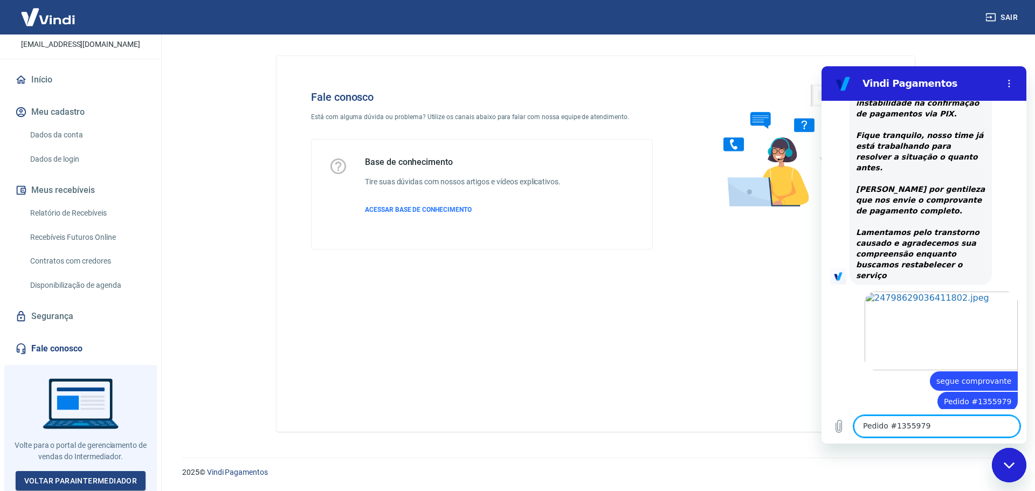
scroll to position [790, 0]
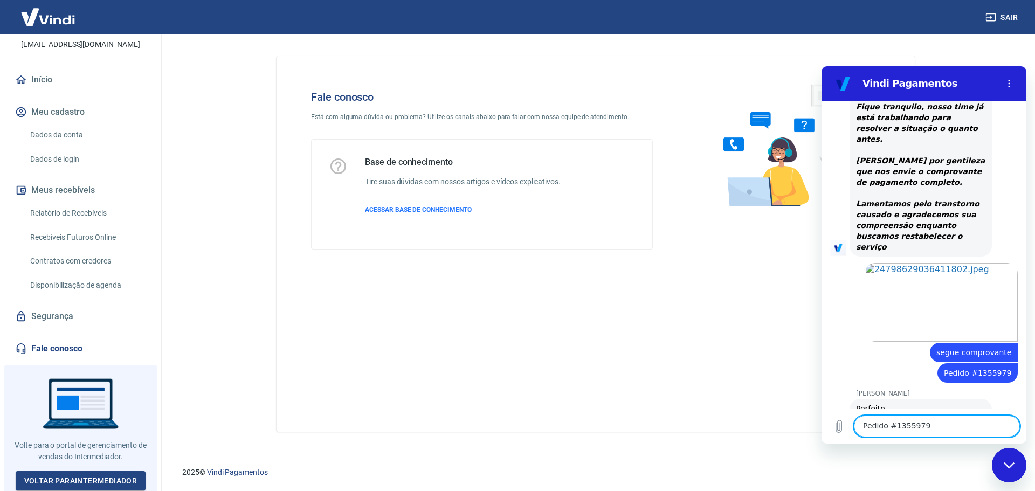
click at [937, 424] on textarea "Pedido #1355979" at bounding box center [937, 427] width 166 height 22
type textarea "obrigada"
click at [1006, 428] on icon "Enviar mensagem" at bounding box center [1010, 426] width 10 height 12
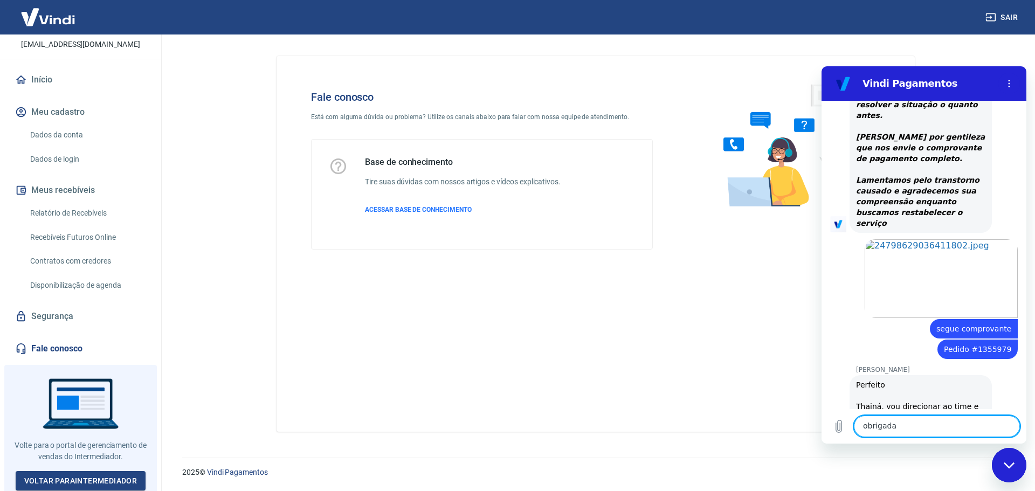
scroll to position [815, 0]
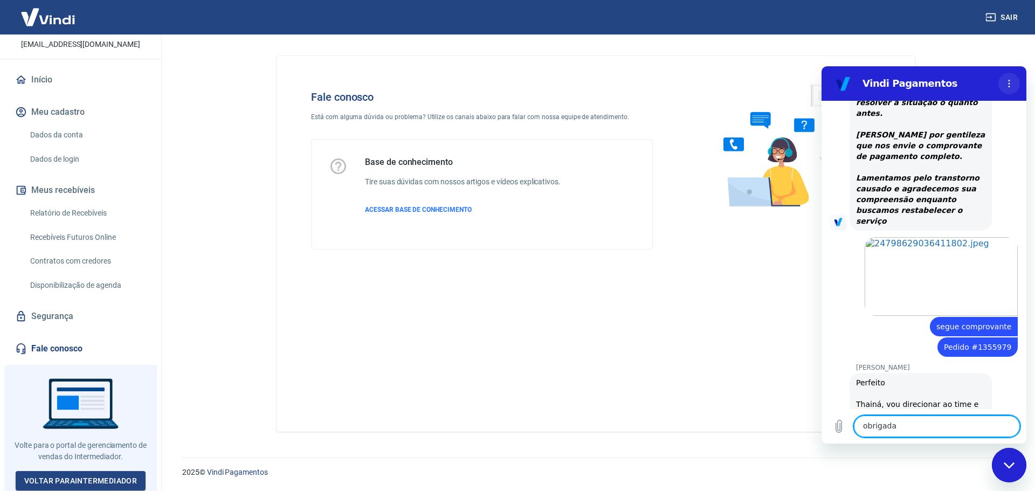
click at [1004, 85] on button "Menu de opções" at bounding box center [1009, 84] width 22 height 22
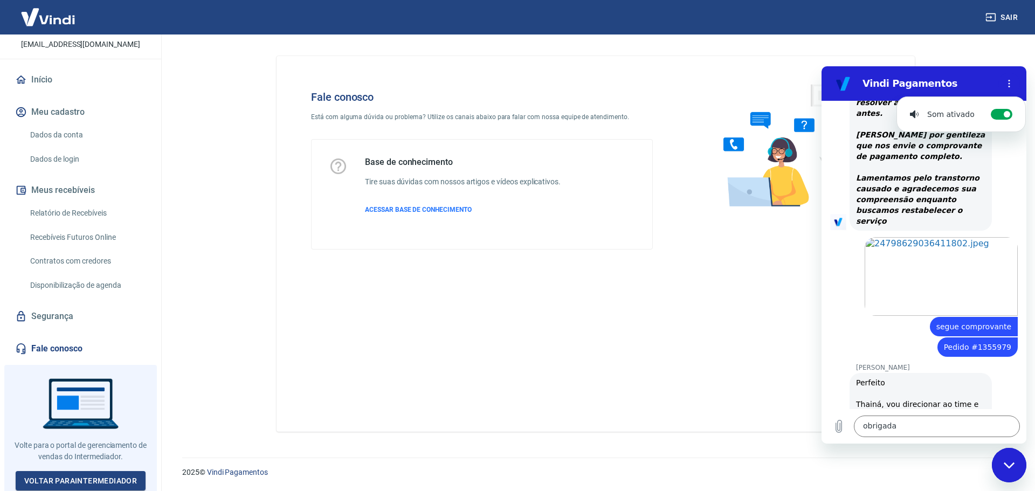
click at [965, 57] on main "Fale conosco Está com alguma dúvida ou problema? Utilize os canais abaixo para …" at bounding box center [595, 262] width 878 height 456
click at [1013, 466] on icon "Fechar janela de mensagens" at bounding box center [1009, 465] width 11 height 7
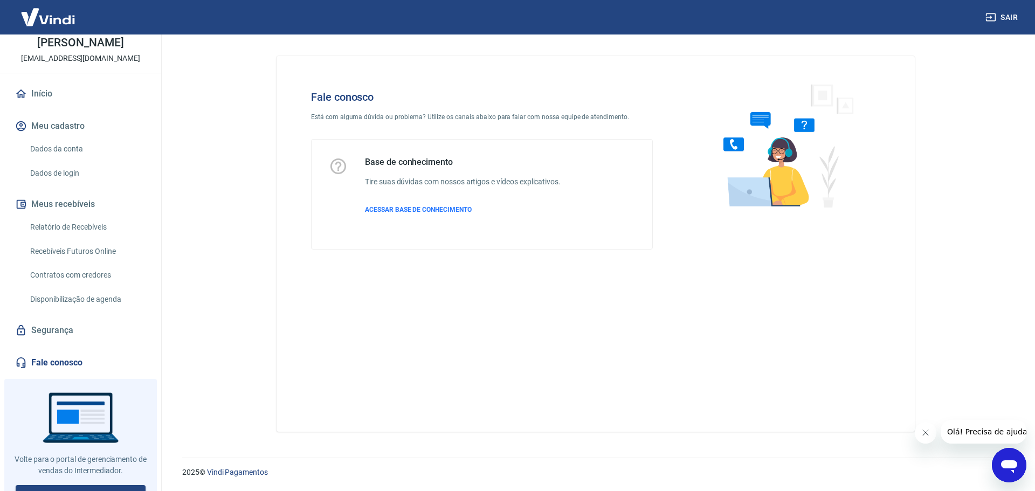
scroll to position [54, 0]
click at [61, 367] on link "Fale conosco" at bounding box center [80, 362] width 135 height 24
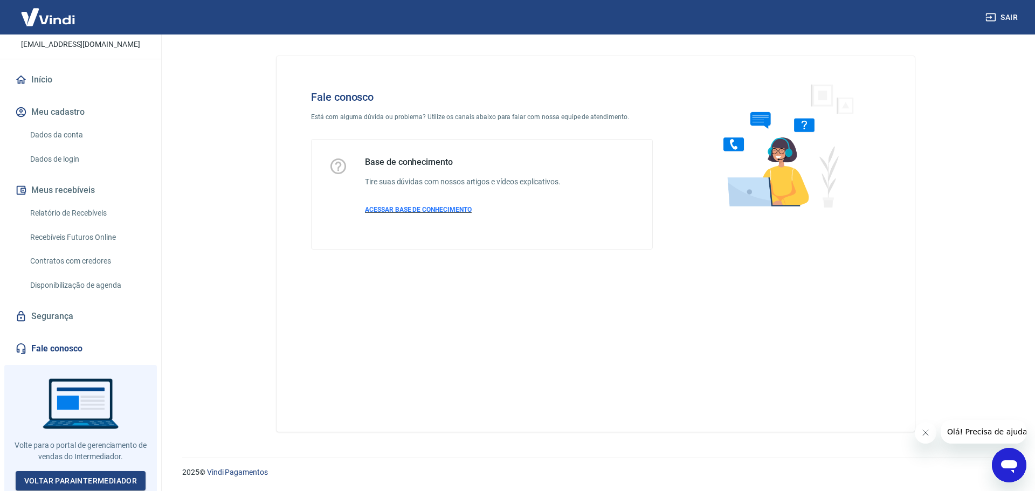
click at [433, 213] on span "ACESSAR BASE DE CONHECIMENTO" at bounding box center [418, 210] width 107 height 8
click at [331, 94] on h4 "Fale conosco" at bounding box center [482, 97] width 342 height 13
click at [351, 107] on div "Fale conosco Está com alguma dúvida ou problema? Utilize os canais abaixo para …" at bounding box center [482, 169] width 376 height 193
click at [351, 110] on div "Fale conosco Está com alguma dúvida ou problema? Utilize os canais abaixo para …" at bounding box center [482, 169] width 376 height 193
click at [403, 148] on div "Base de conhecimento Tire suas dúvidas com nossos artigos e vídeos explicativos…" at bounding box center [482, 194] width 341 height 109
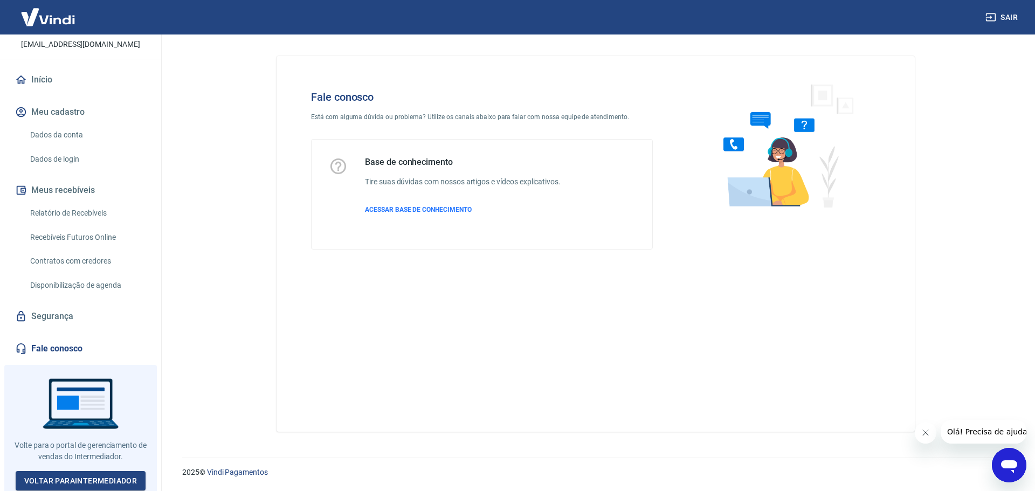
click at [403, 160] on h5 "Base de conhecimento" at bounding box center [463, 162] width 196 height 11
click at [61, 363] on div "L Lessandra Oliveira da Silva originalentes@outlook.com Início Meu cadastro Dad…" at bounding box center [80, 195] width 161 height 456
click at [56, 371] on div at bounding box center [80, 430] width 153 height 130
click at [46, 392] on div at bounding box center [80, 430] width 153 height 130
click at [45, 471] on link "Voltar para Intermediador" at bounding box center [81, 481] width 130 height 20
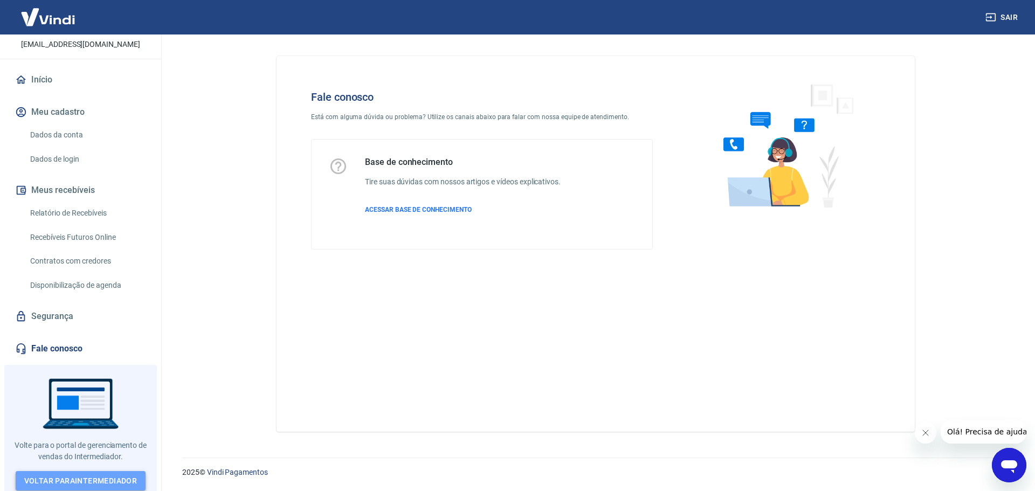
click at [51, 477] on link "Voltar para Intermediador" at bounding box center [81, 481] width 130 height 20
